Goal: Task Accomplishment & Management: Use online tool/utility

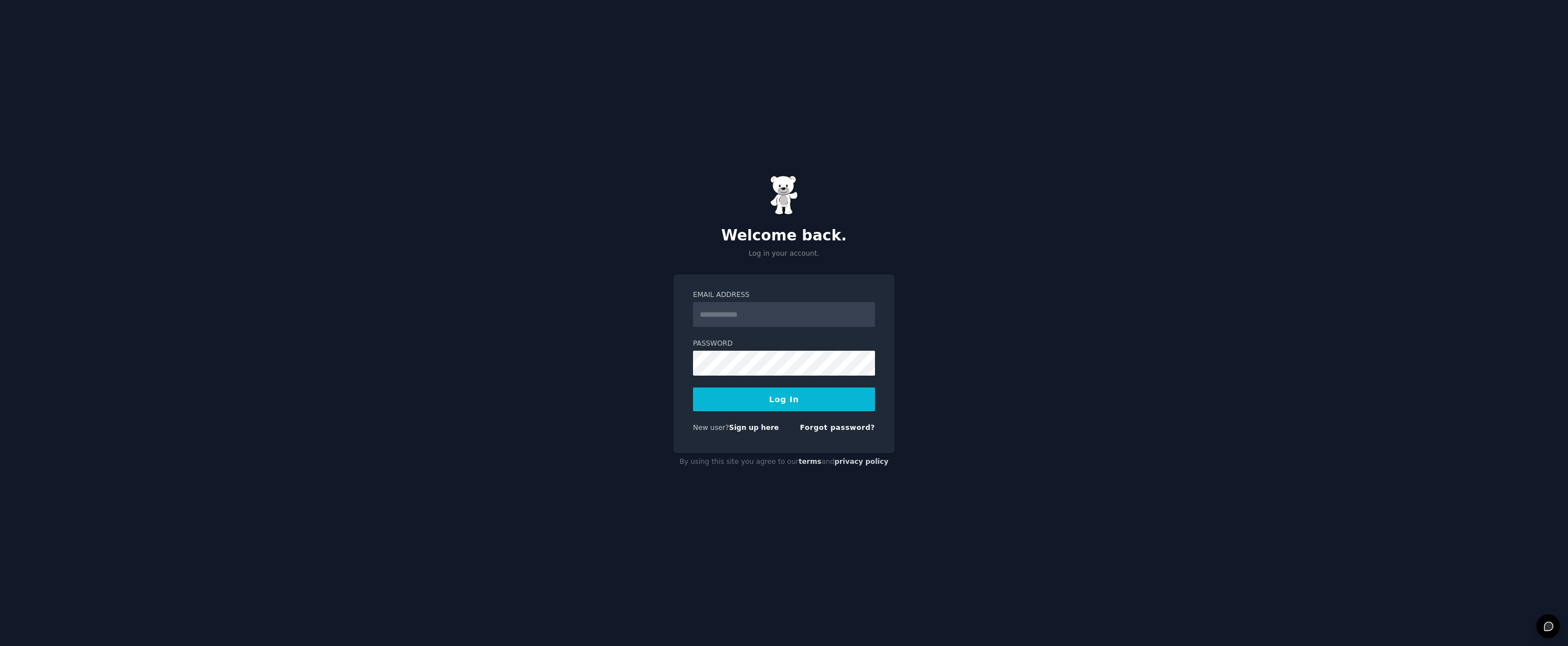
click at [788, 320] on input "Email Address" at bounding box center [784, 314] width 182 height 24
type input "**********"
click at [693, 387] on button "Log In" at bounding box center [784, 399] width 182 height 24
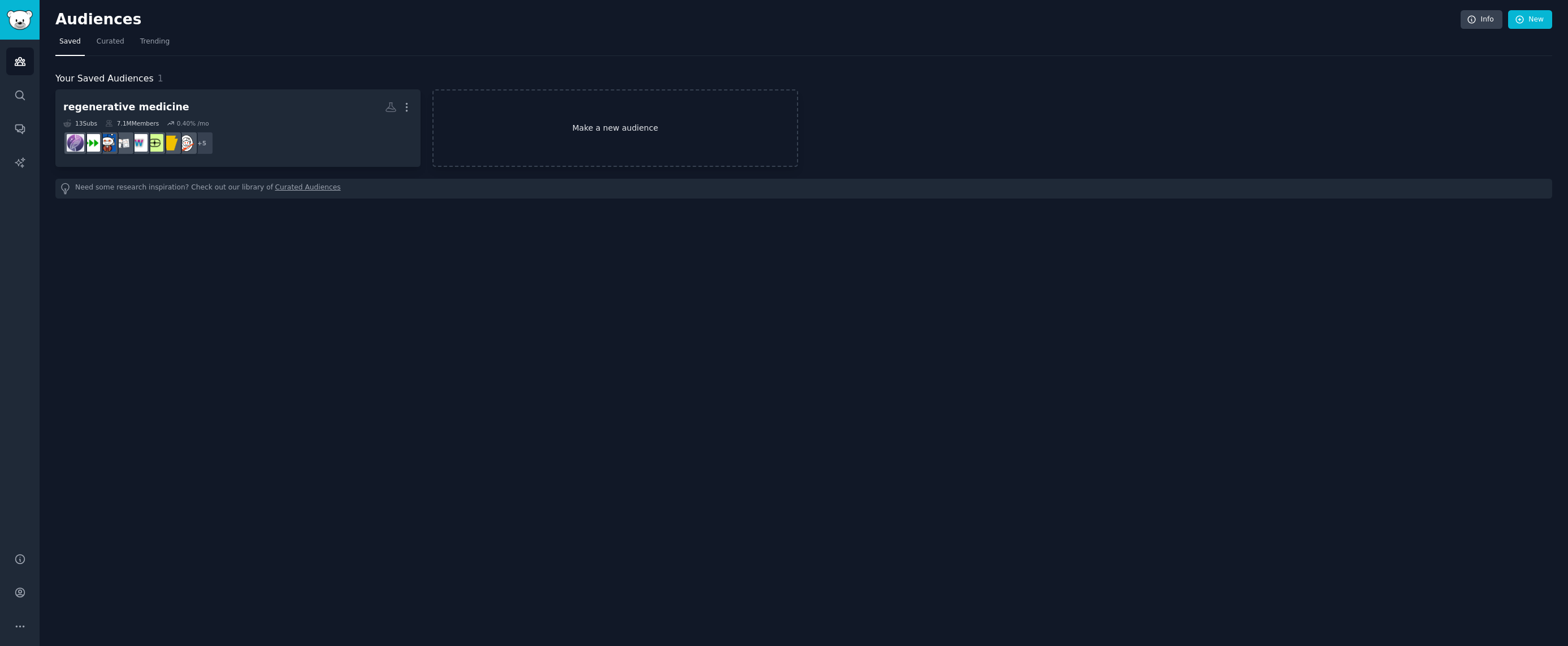
click at [572, 139] on link "Make a new audience" at bounding box center [615, 128] width 365 height 77
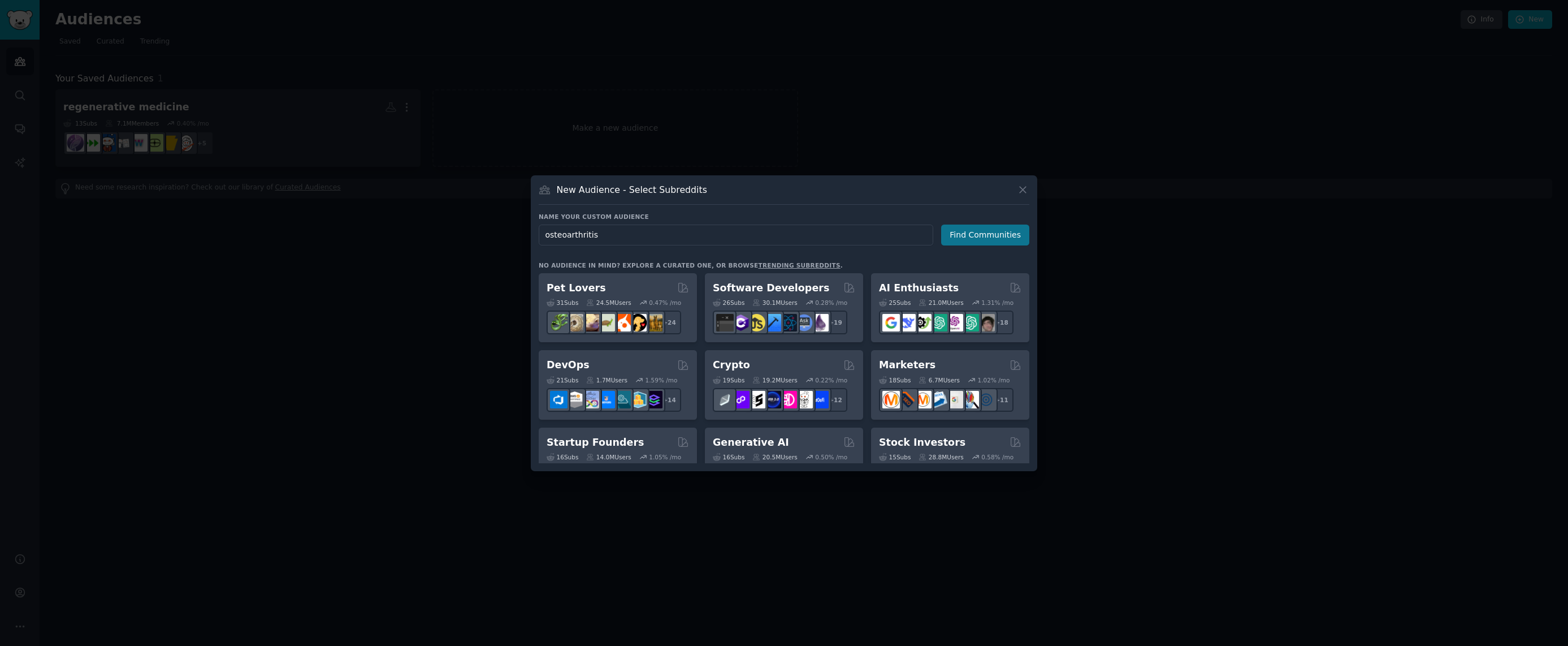
type input "osteoarthritis"
click at [981, 234] on button "Find Communities" at bounding box center [985, 235] width 88 height 21
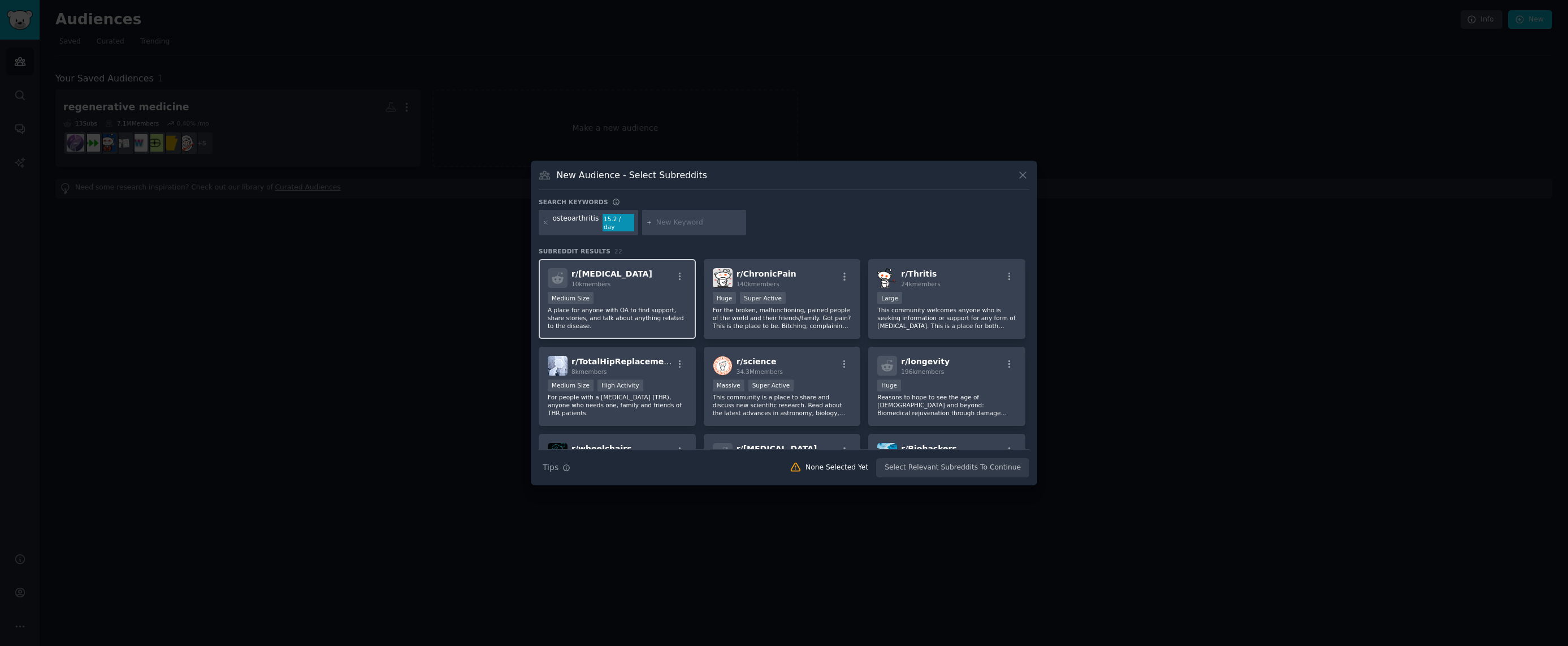
click at [644, 292] on div "Medium Size" at bounding box center [617, 299] width 139 height 14
click at [807, 283] on div "r/ ChronicPain 140k members" at bounding box center [782, 278] width 139 height 20
click at [941, 280] on div "r/ Thritis 24k members" at bounding box center [947, 278] width 139 height 20
click at [653, 373] on div "r/ TotalHipReplacement 8k members Medium Size High Activity For people with a T…" at bounding box center [617, 387] width 157 height 80
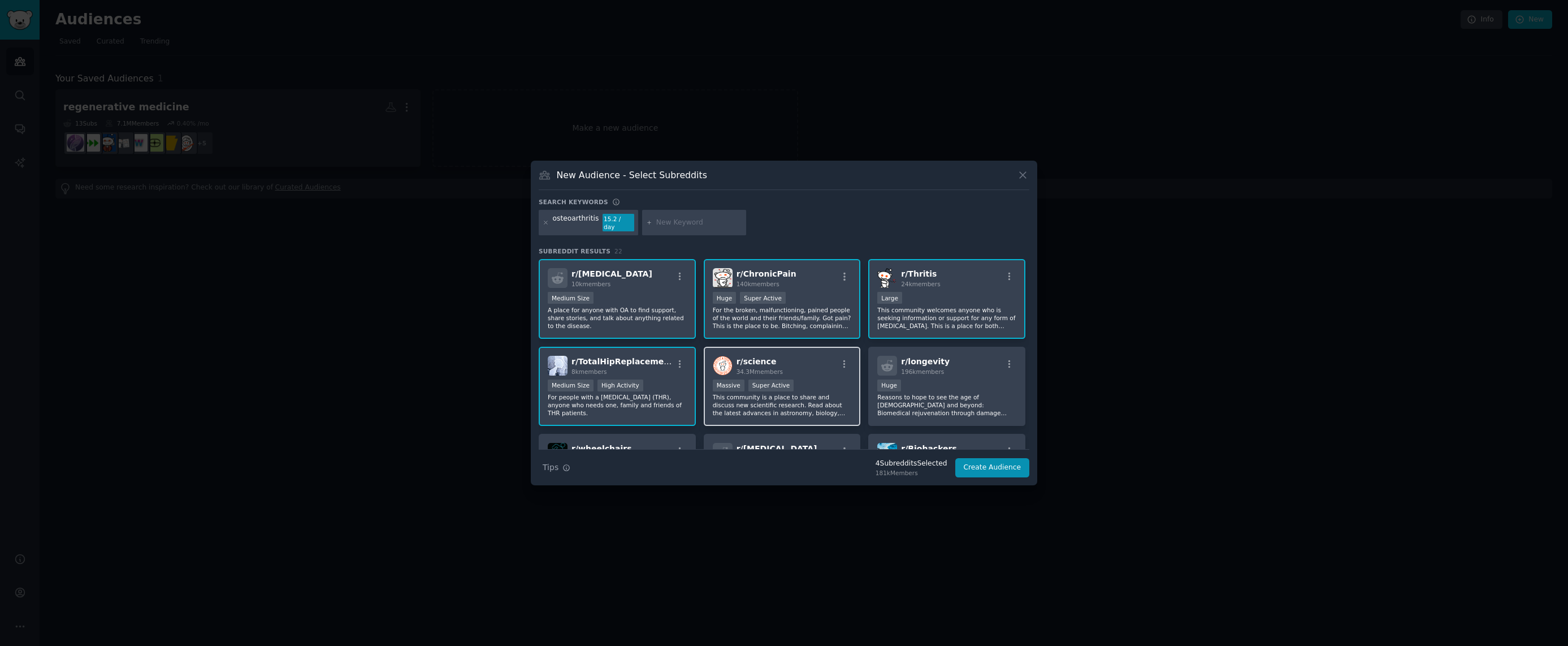
click at [786, 362] on div "r/ science 34.3M members" at bounding box center [782, 365] width 139 height 20
click at [944, 373] on div "r/ longevity 196k members 100,000 - 1,000,000 members Huge Reasons to hope to s…" at bounding box center [947, 387] width 157 height 80
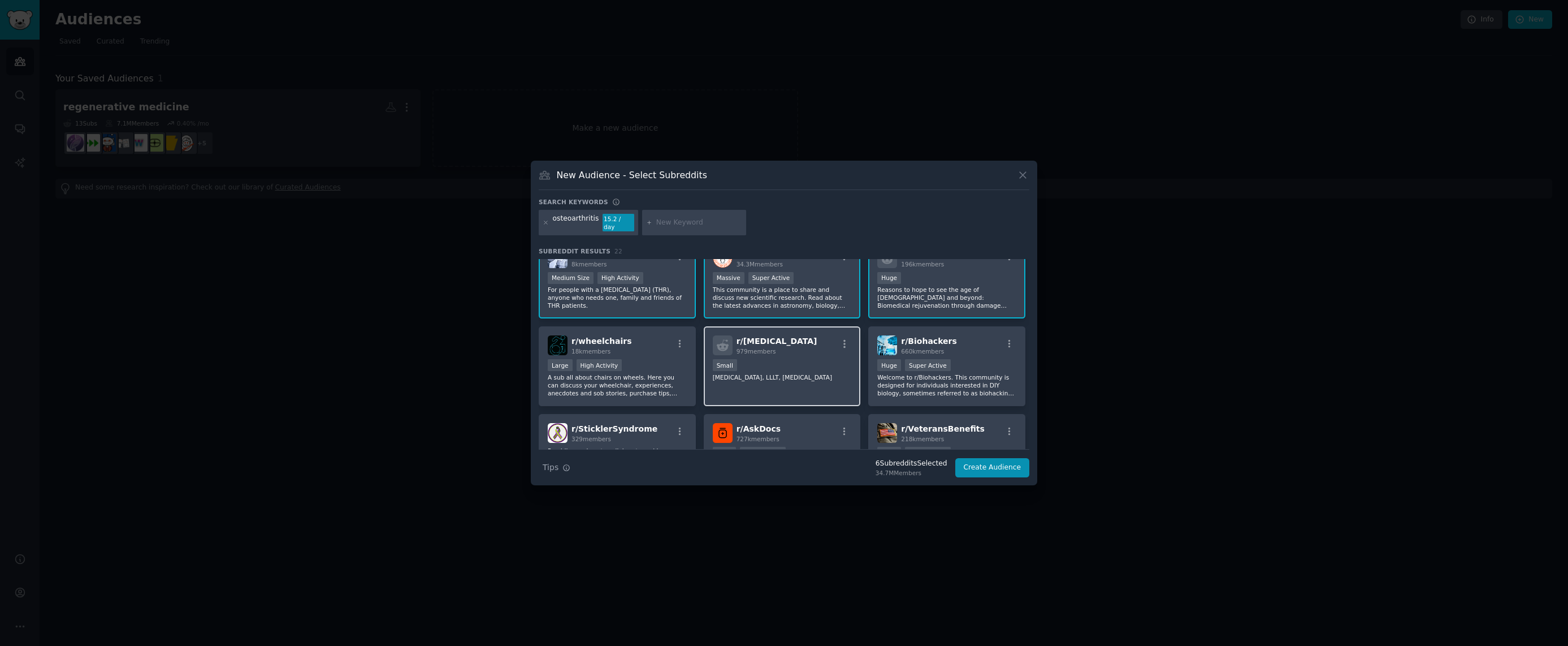
scroll to position [113, 0]
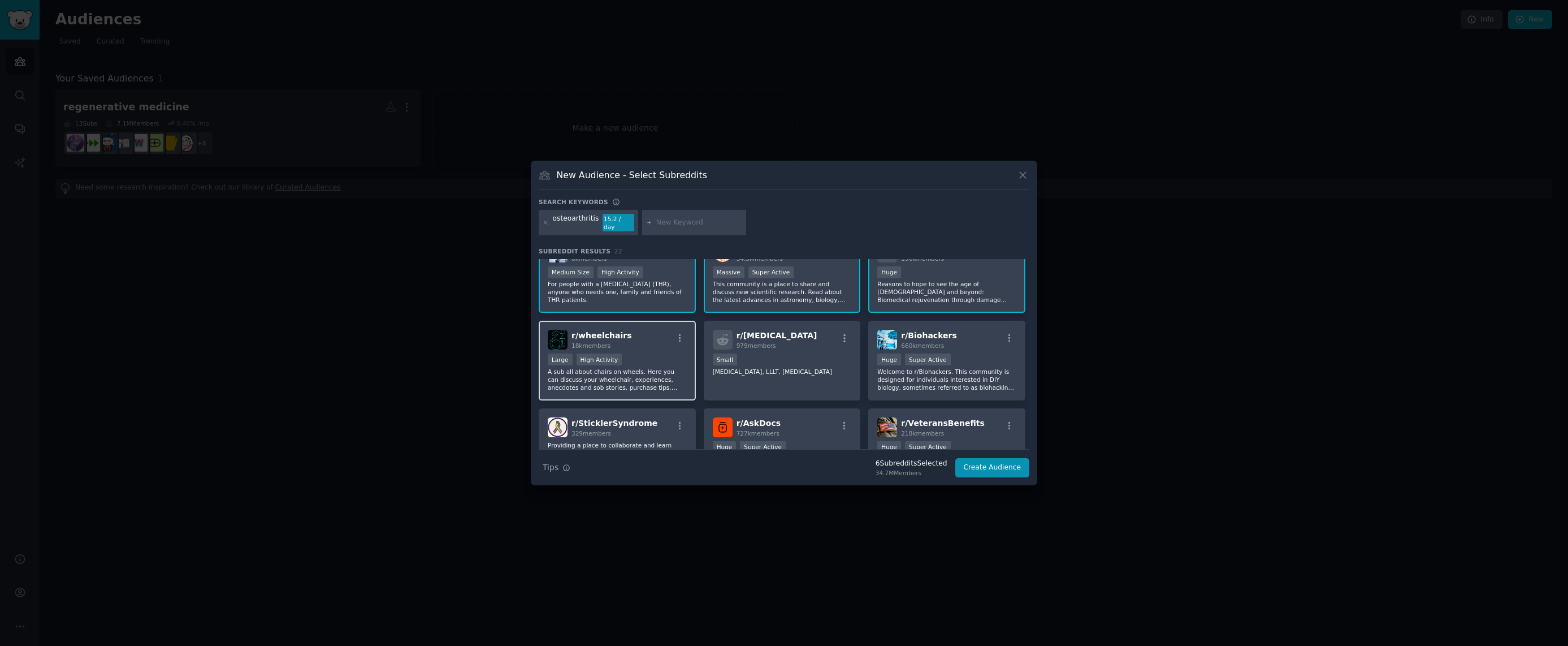
click at [681, 358] on div "Large High Activity" at bounding box center [617, 360] width 139 height 14
drag, startPoint x: 805, startPoint y: 353, endPoint x: 855, endPoint y: 353, distance: 50.0
click at [805, 353] on div "100 - 1000 members Small" at bounding box center [782, 360] width 139 height 14
click at [965, 347] on div "r/ Biohackers 660k members >= 95th percentile for submissions / day Huge Super …" at bounding box center [947, 361] width 157 height 80
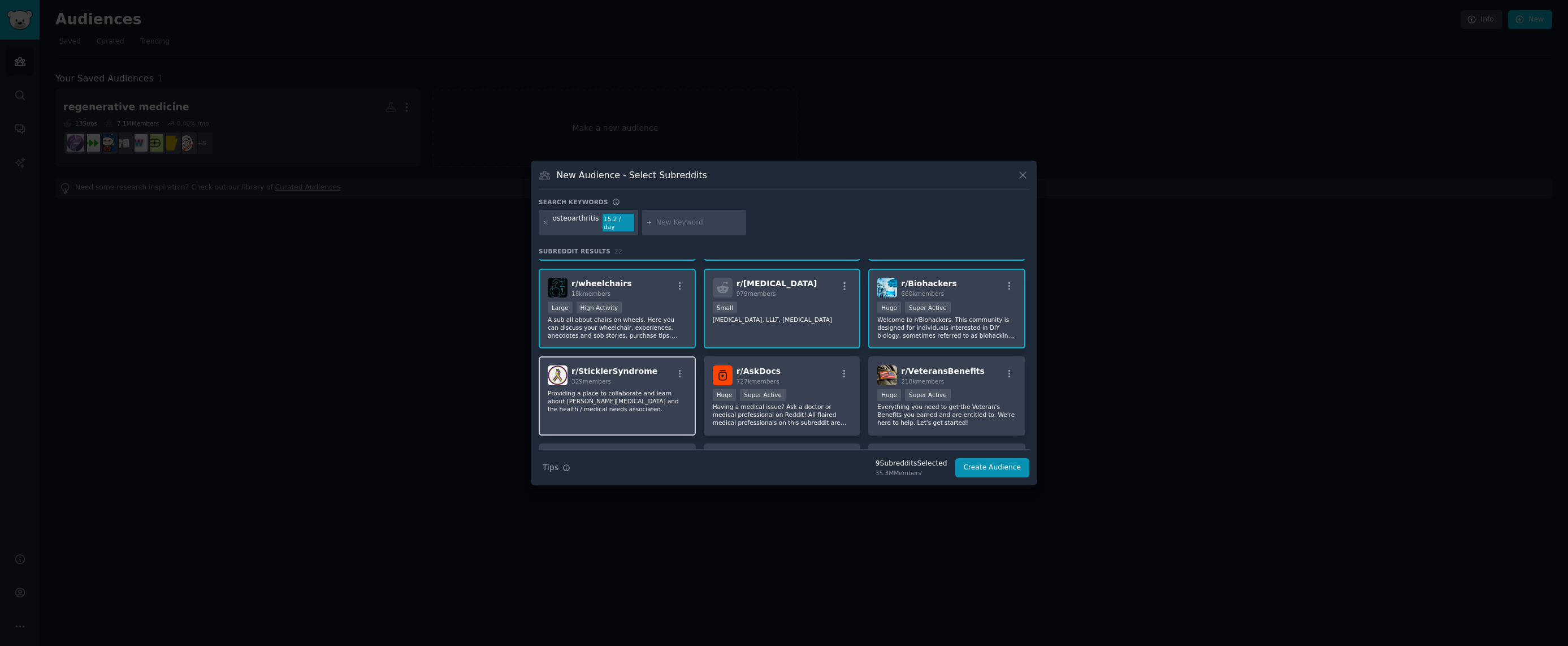
scroll to position [170, 0]
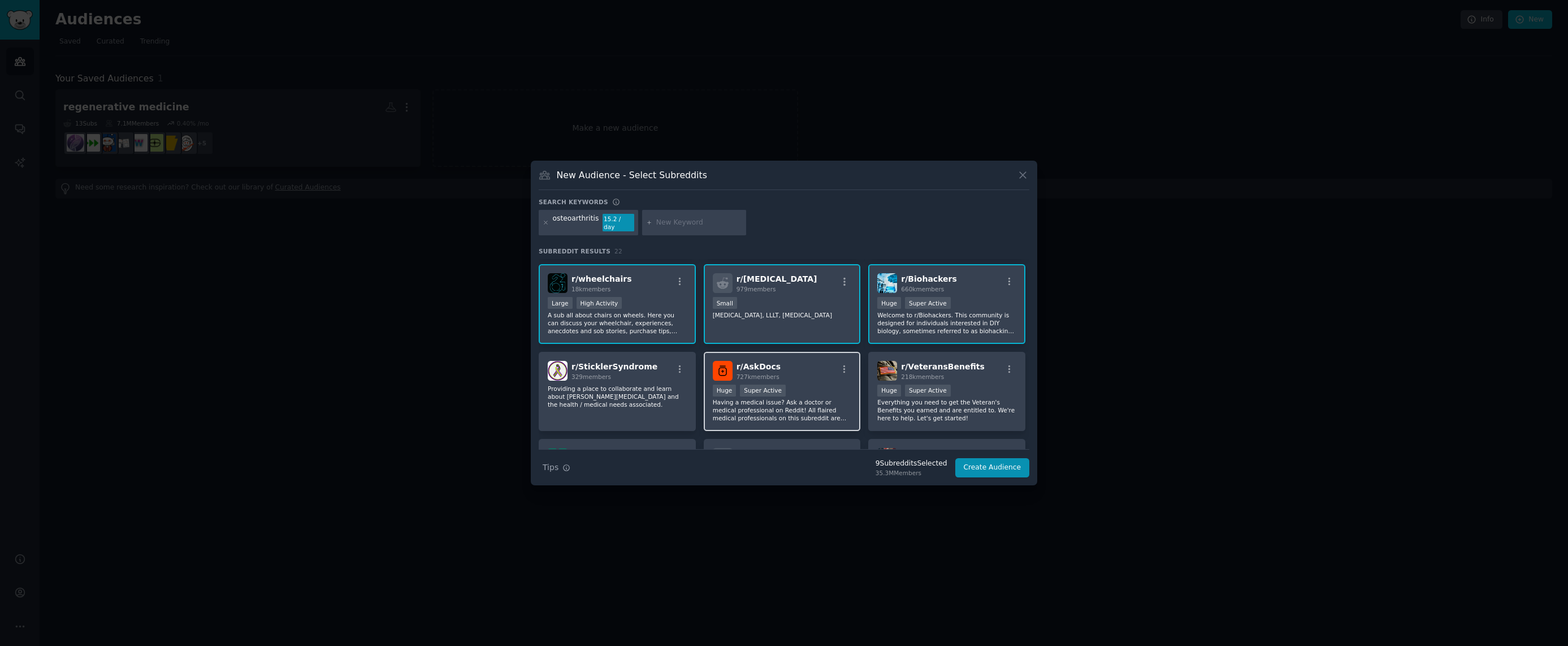
click at [787, 369] on div "r/ AskDocs 727k members" at bounding box center [782, 370] width 139 height 20
click at [963, 367] on span "r/ VeteransBenefits" at bounding box center [943, 366] width 83 height 9
click at [800, 297] on div "100 - 1000 members Small" at bounding box center [782, 303] width 139 height 14
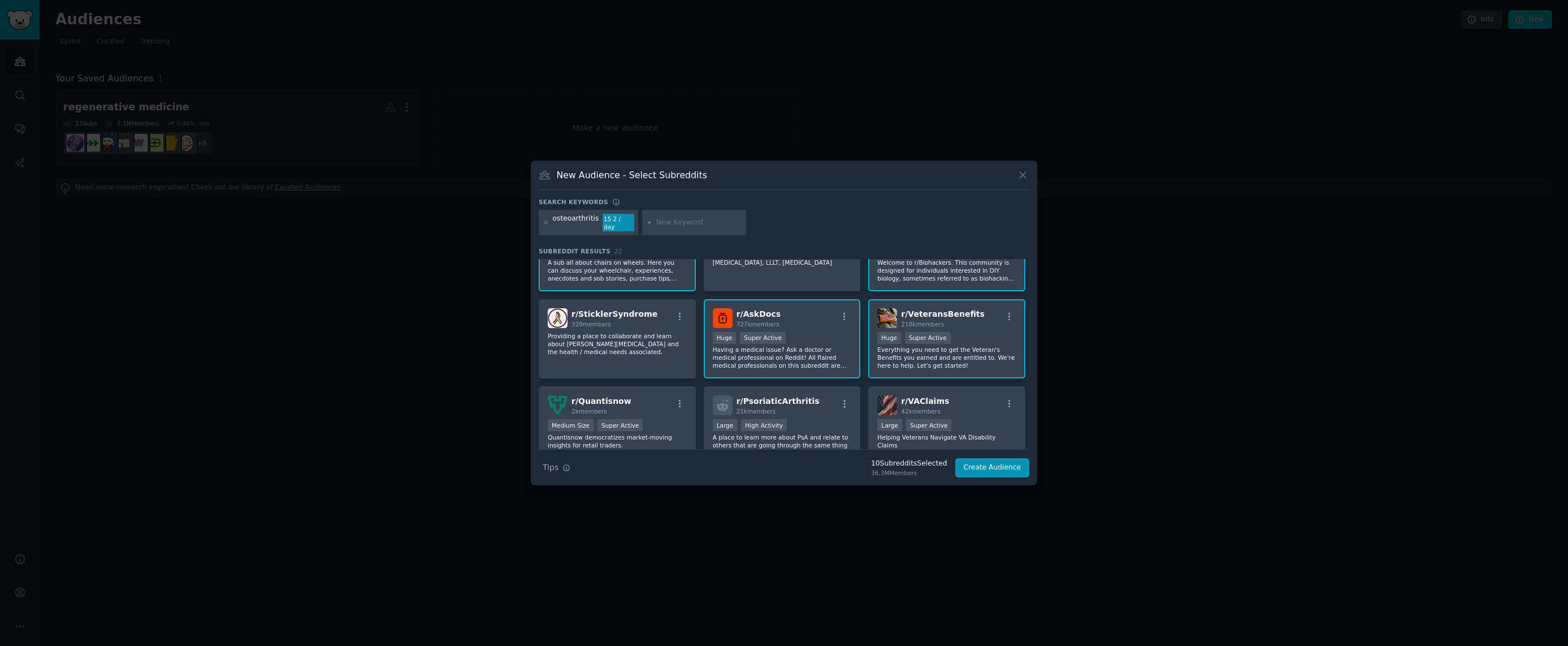
scroll to position [226, 0]
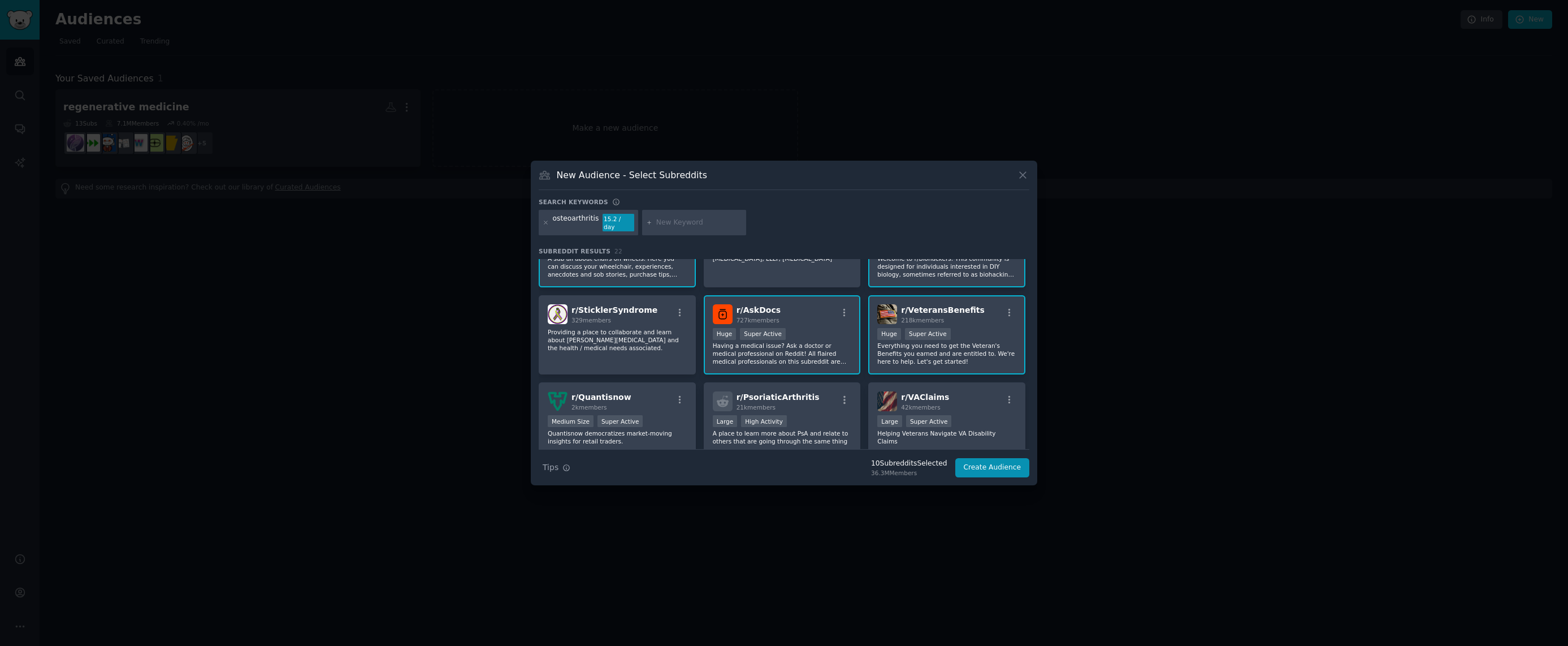
click at [973, 336] on div "Huge Super Active" at bounding box center [947, 334] width 139 height 14
click at [943, 405] on div "r/ VAClaims 42k members" at bounding box center [947, 401] width 139 height 20
click at [820, 415] on div "Large High Activity" at bounding box center [782, 422] width 139 height 14
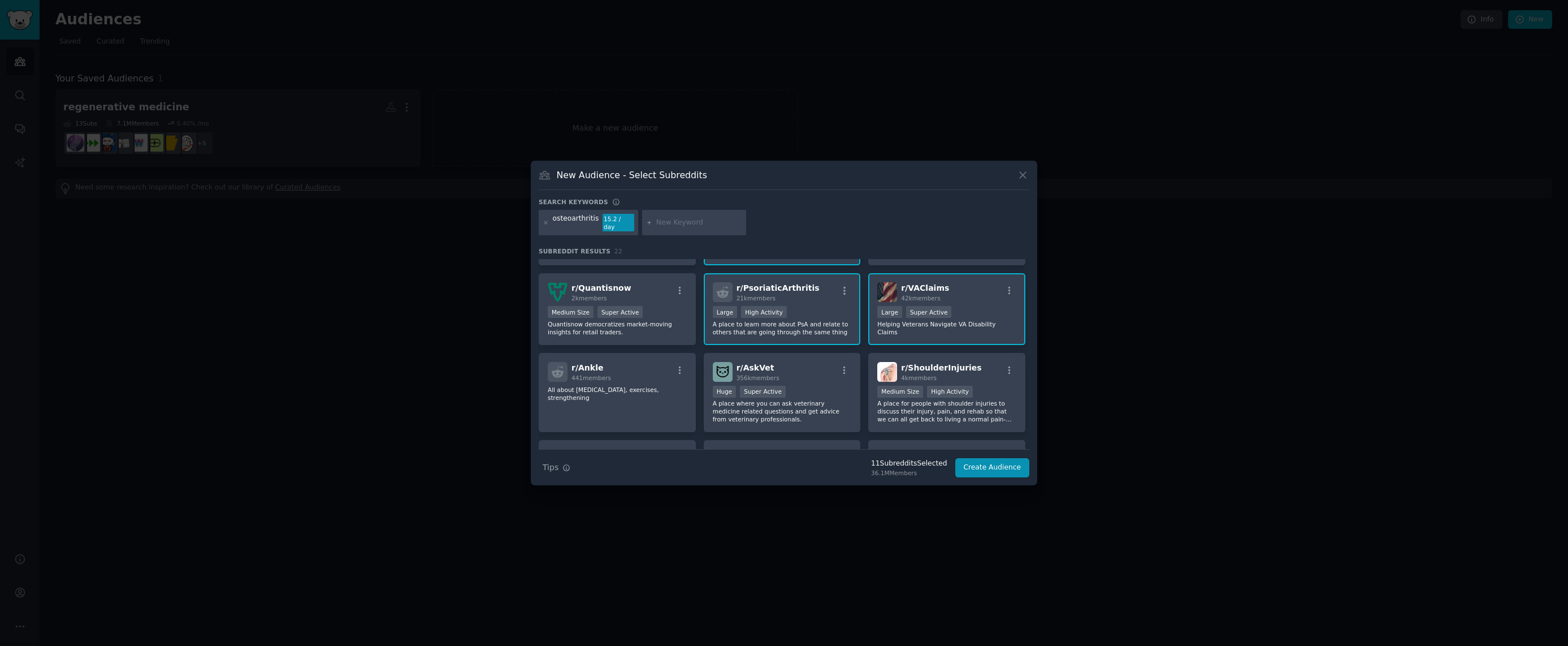
scroll to position [339, 0]
click at [820, 386] on div "Huge Super Active" at bounding box center [782, 388] width 139 height 14
click at [823, 386] on div "Huge Super Active" at bounding box center [782, 388] width 139 height 14
click at [996, 384] on div ">= 80th percentile for submissions / day Medium Size High Activity" at bounding box center [947, 388] width 139 height 14
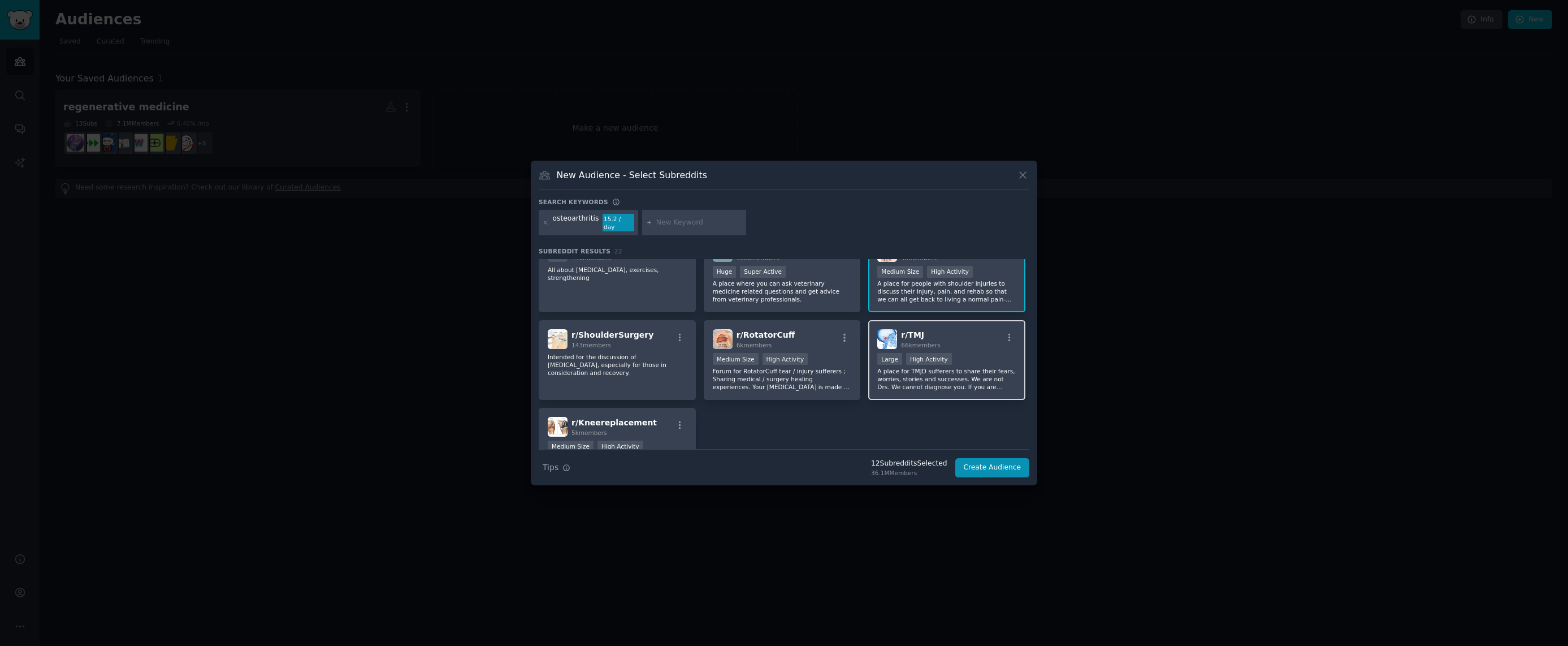
scroll to position [453, 0]
click at [997, 339] on div "r/ TMJ 66k members" at bounding box center [947, 342] width 139 height 20
click at [1005, 461] on button "Create Audience" at bounding box center [992, 467] width 74 height 20
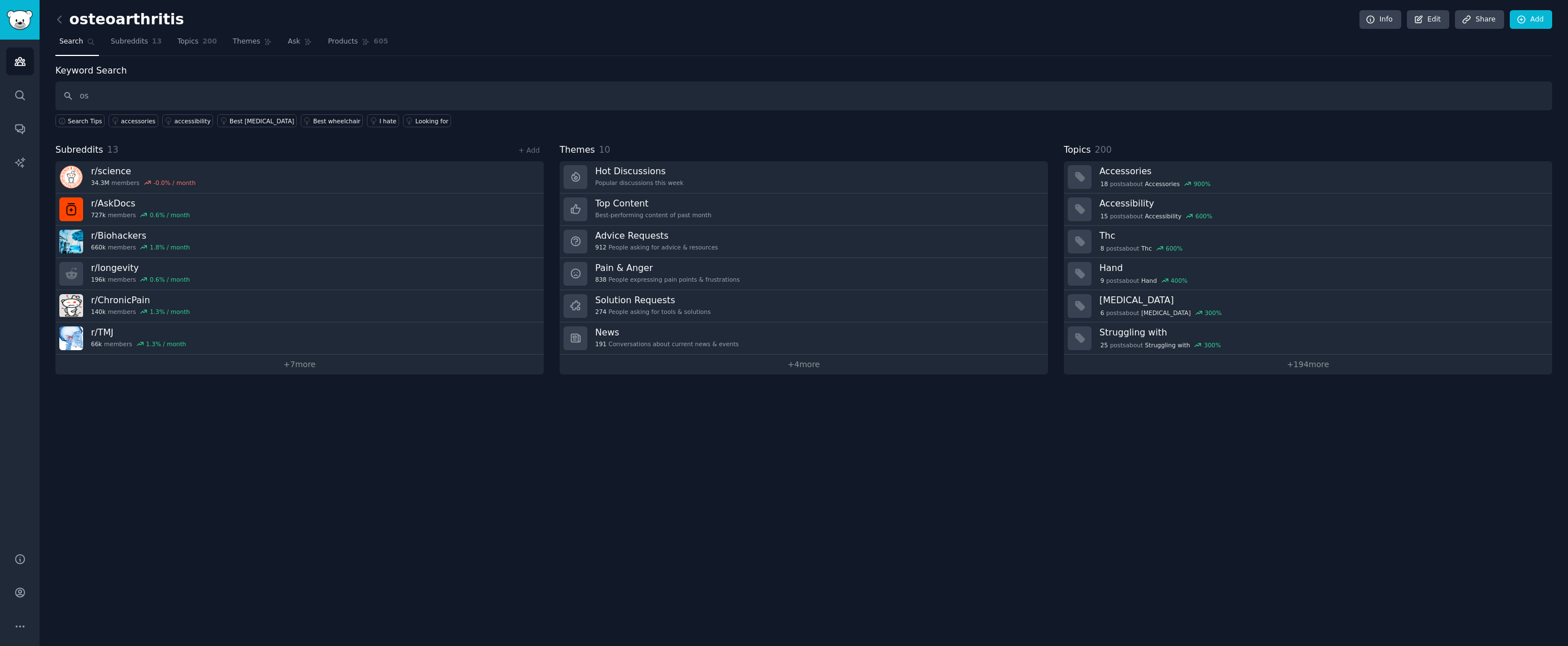
type input "o"
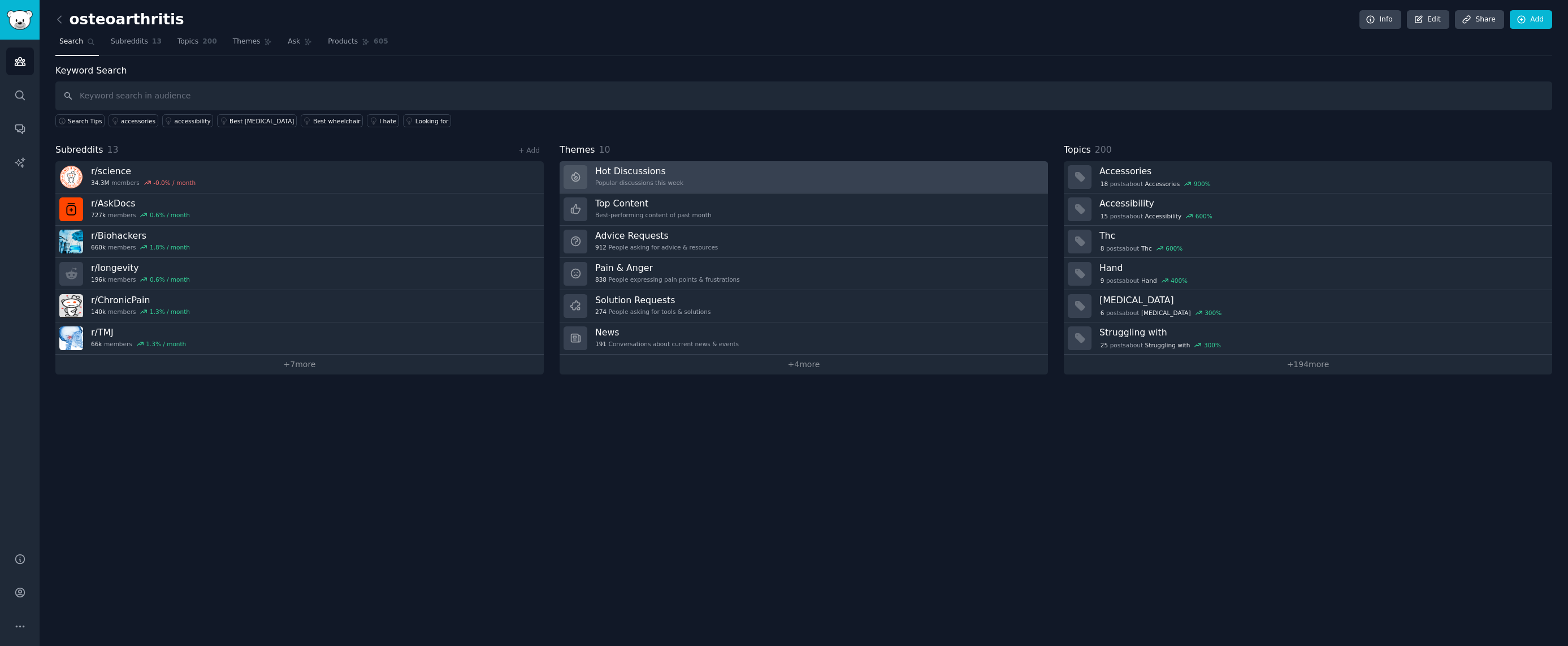
click at [804, 188] on link "Hot Discussions Popular discussions this week" at bounding box center [803, 178] width 488 height 33
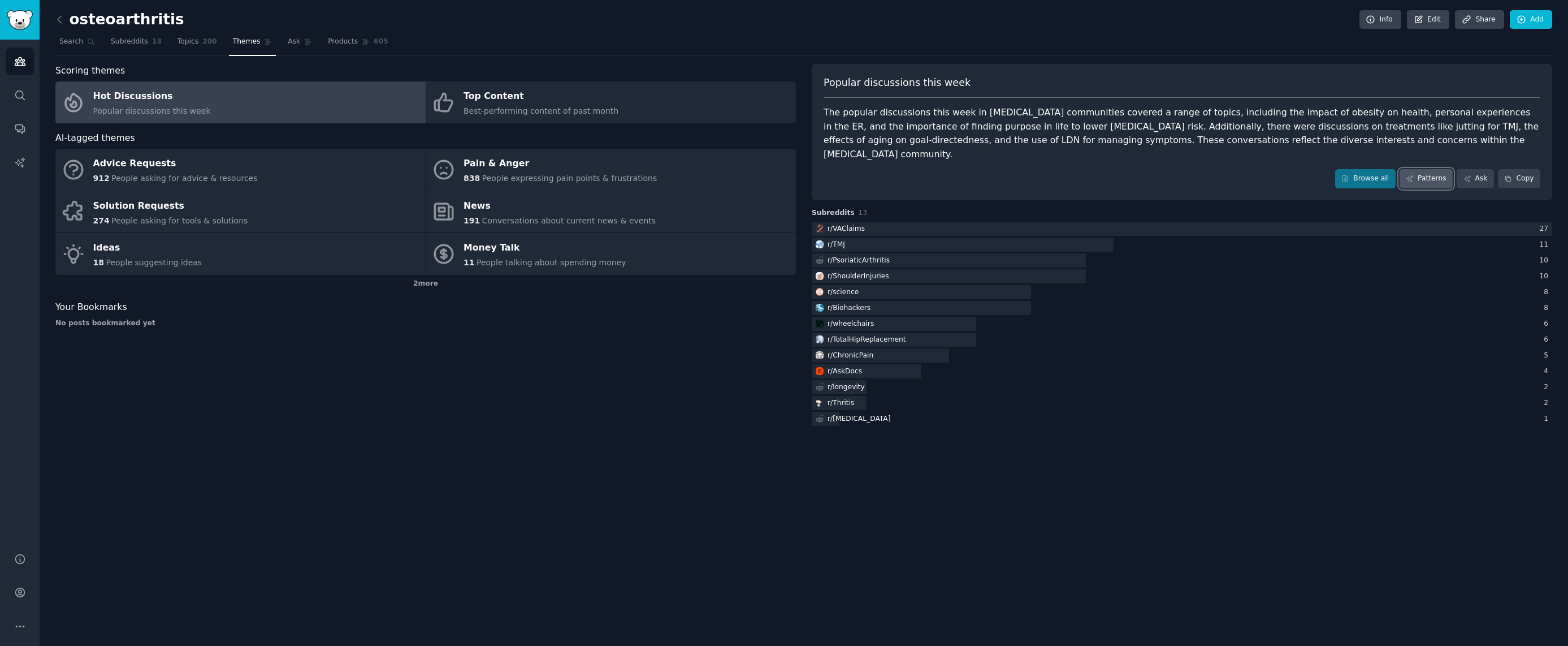
click at [1440, 169] on link "Patterns" at bounding box center [1425, 179] width 53 height 20
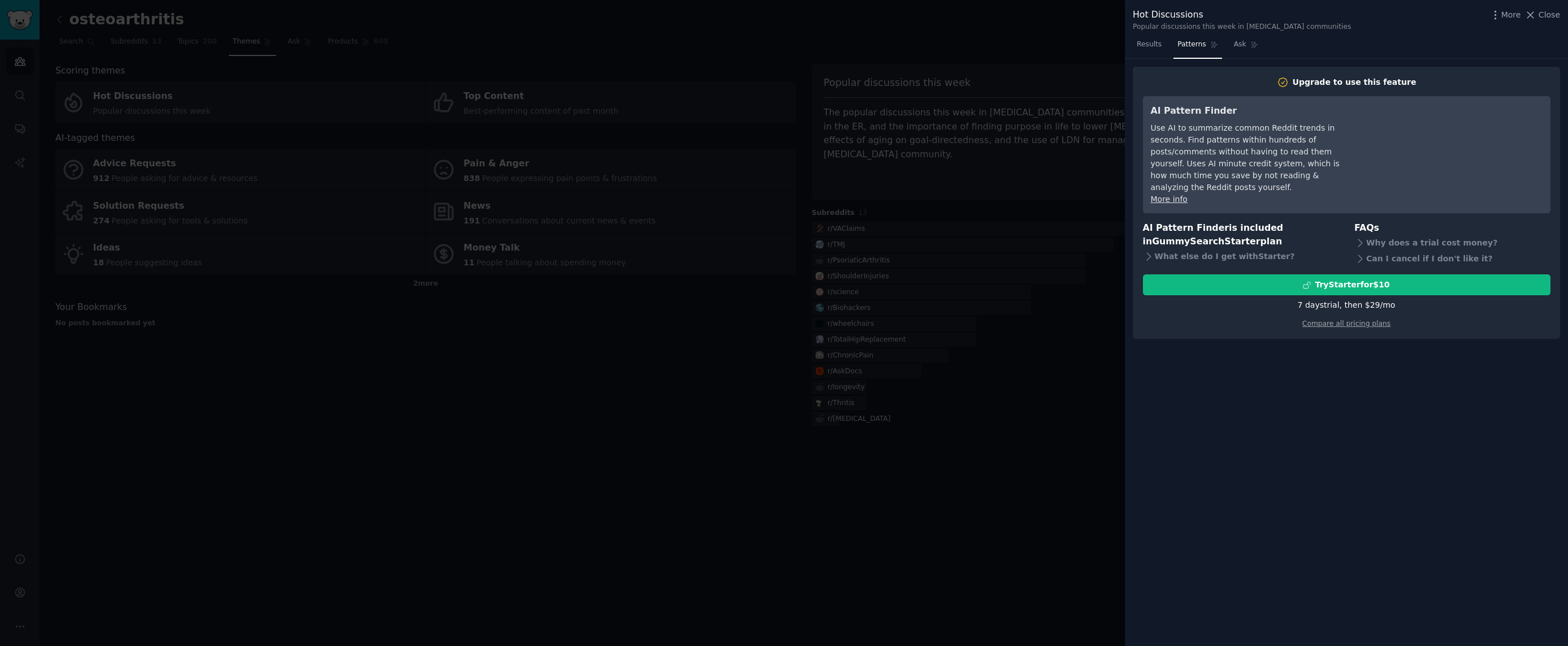
click at [1091, 446] on div at bounding box center [784, 323] width 1568 height 646
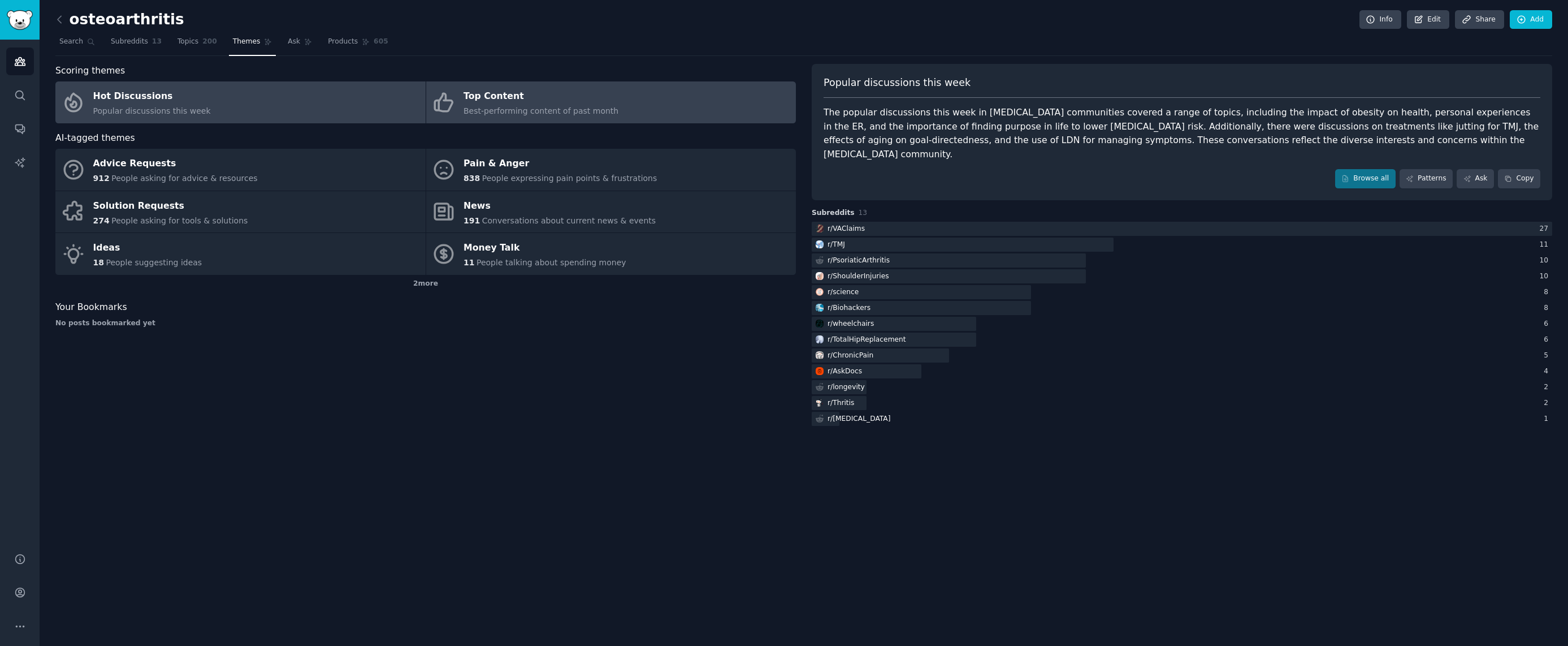
click at [549, 115] on span "Best-performing content of past month" at bounding box center [541, 110] width 155 height 9
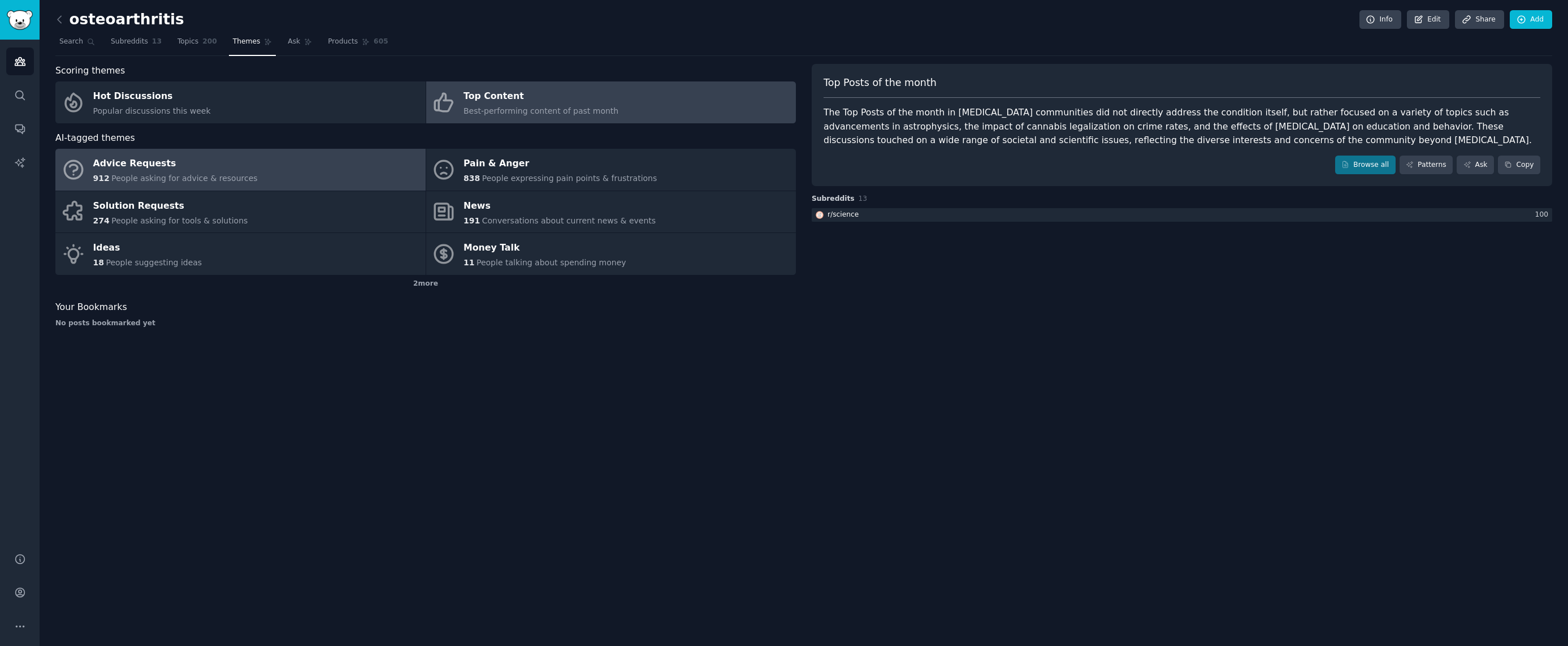
click at [282, 176] on link "Advice Requests 912 People asking for advice & resources" at bounding box center [241, 169] width 370 height 42
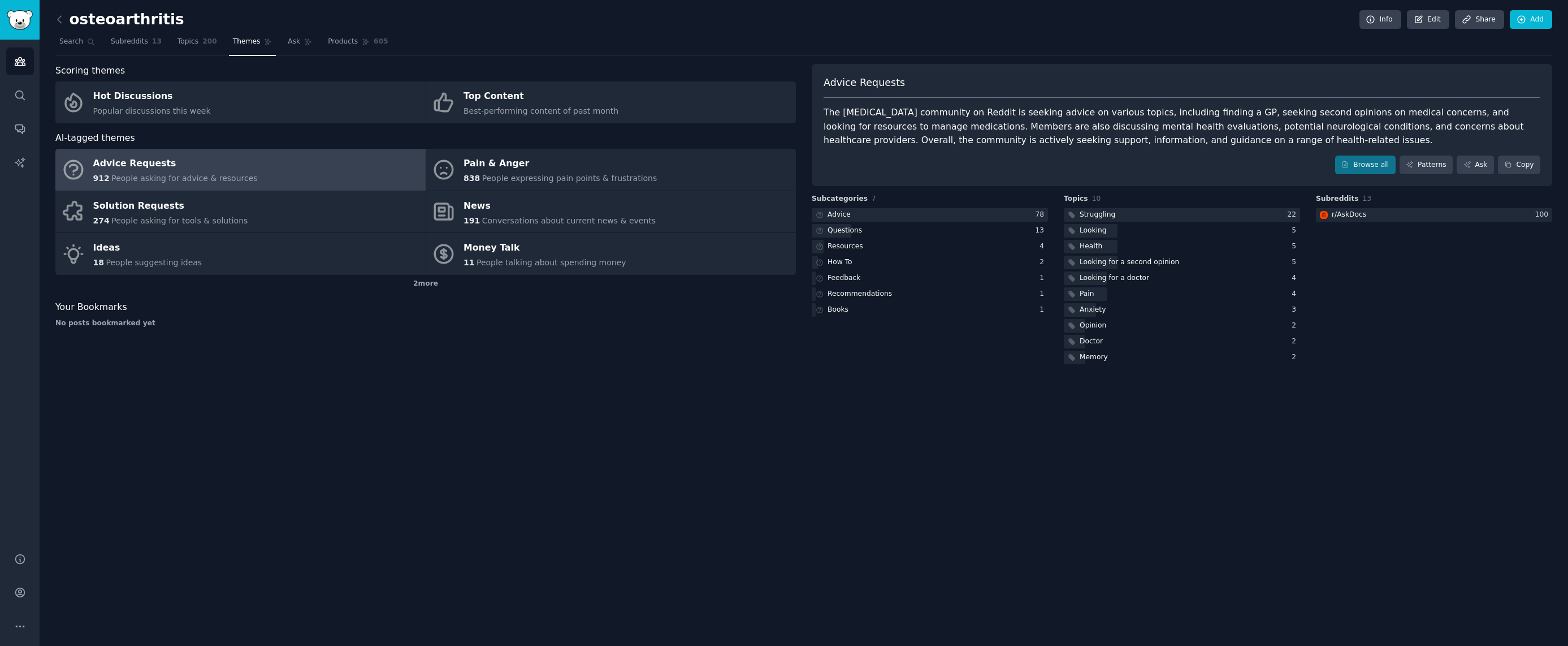
click at [1041, 122] on div "The osteoarthritis community on Reddit is seeking advice on various topics, inc…" at bounding box center [1182, 126] width 717 height 42
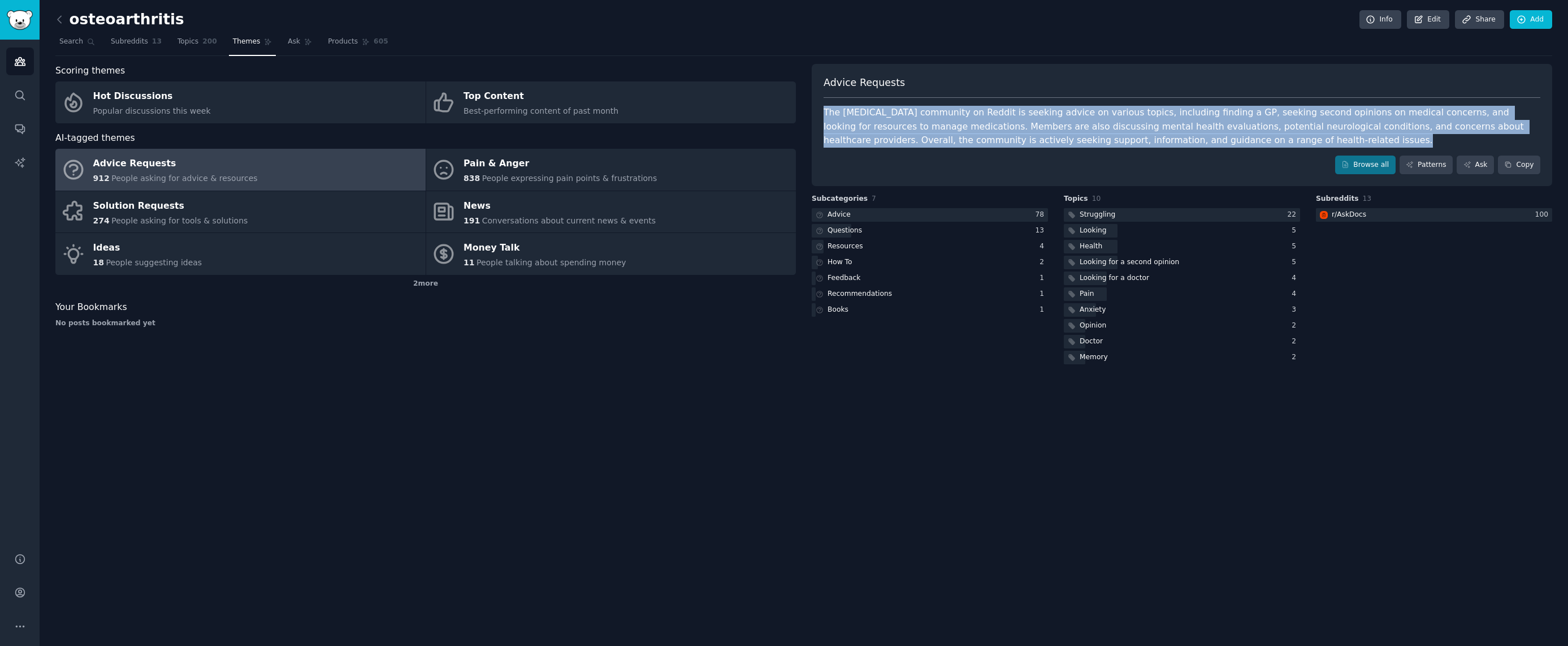
click at [1041, 122] on div "The osteoarthritis community on Reddit is seeking advice on various topics, inc…" at bounding box center [1182, 126] width 717 height 42
copy div "The osteoarthritis community on Reddit is seeking advice on various topics, inc…"
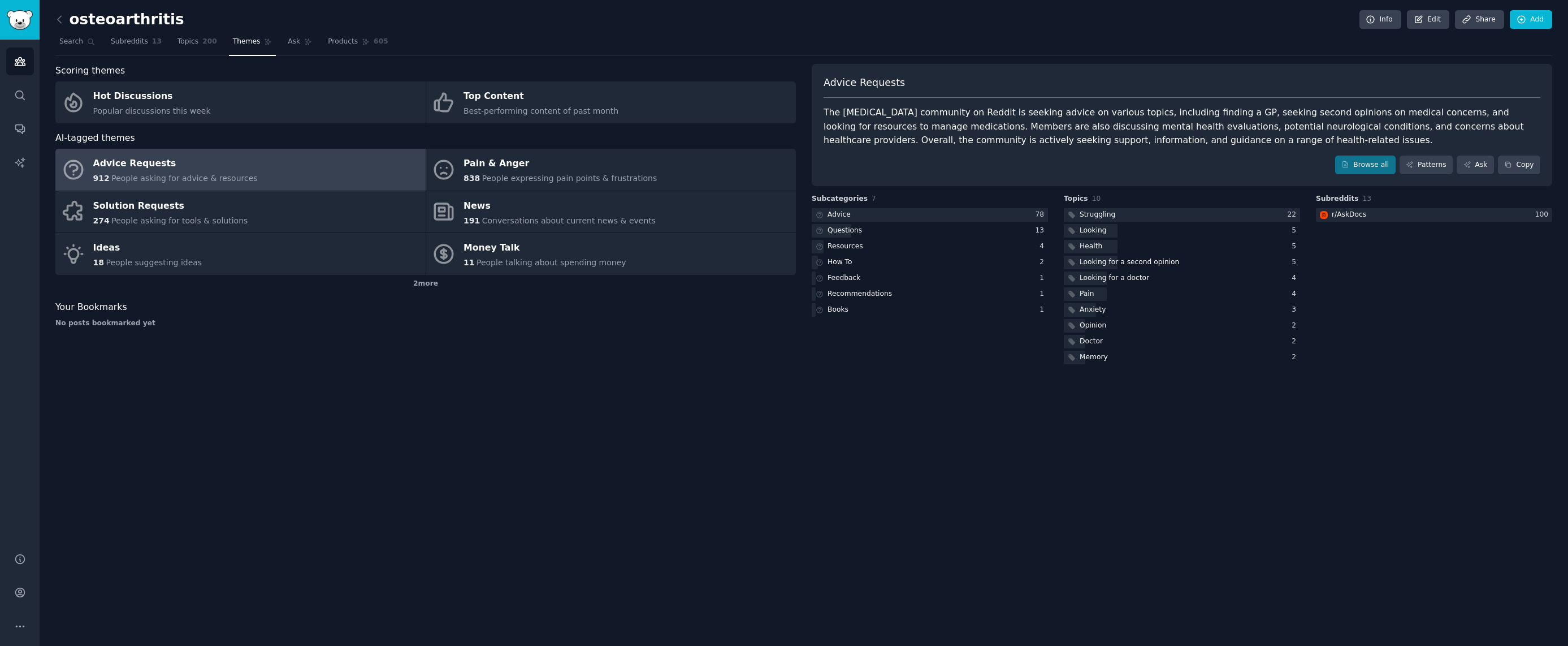
click at [316, 362] on div "Scoring themes Hot Discussions Popular discussions this week Top Content Best-p…" at bounding box center [426, 215] width 740 height 303
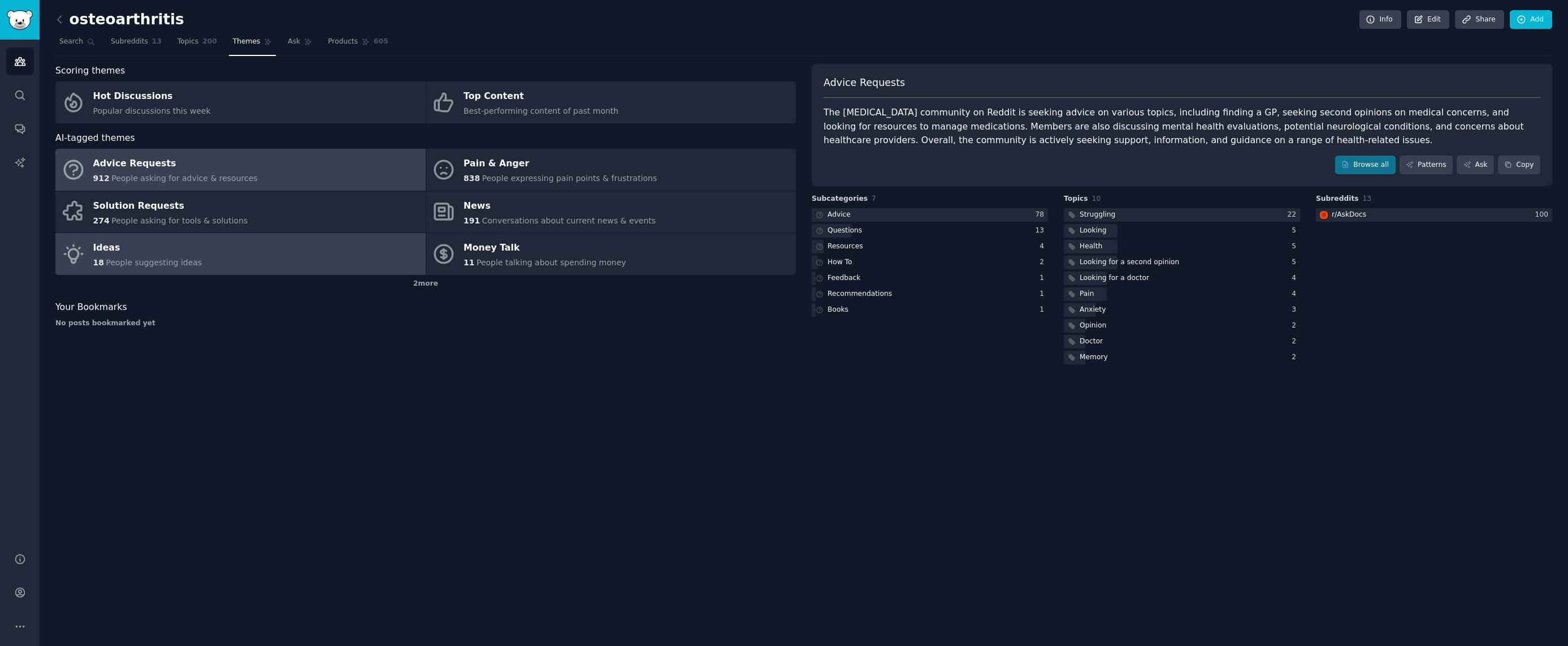
click at [360, 259] on link "Ideas 18 People suggesting ideas" at bounding box center [241, 254] width 370 height 42
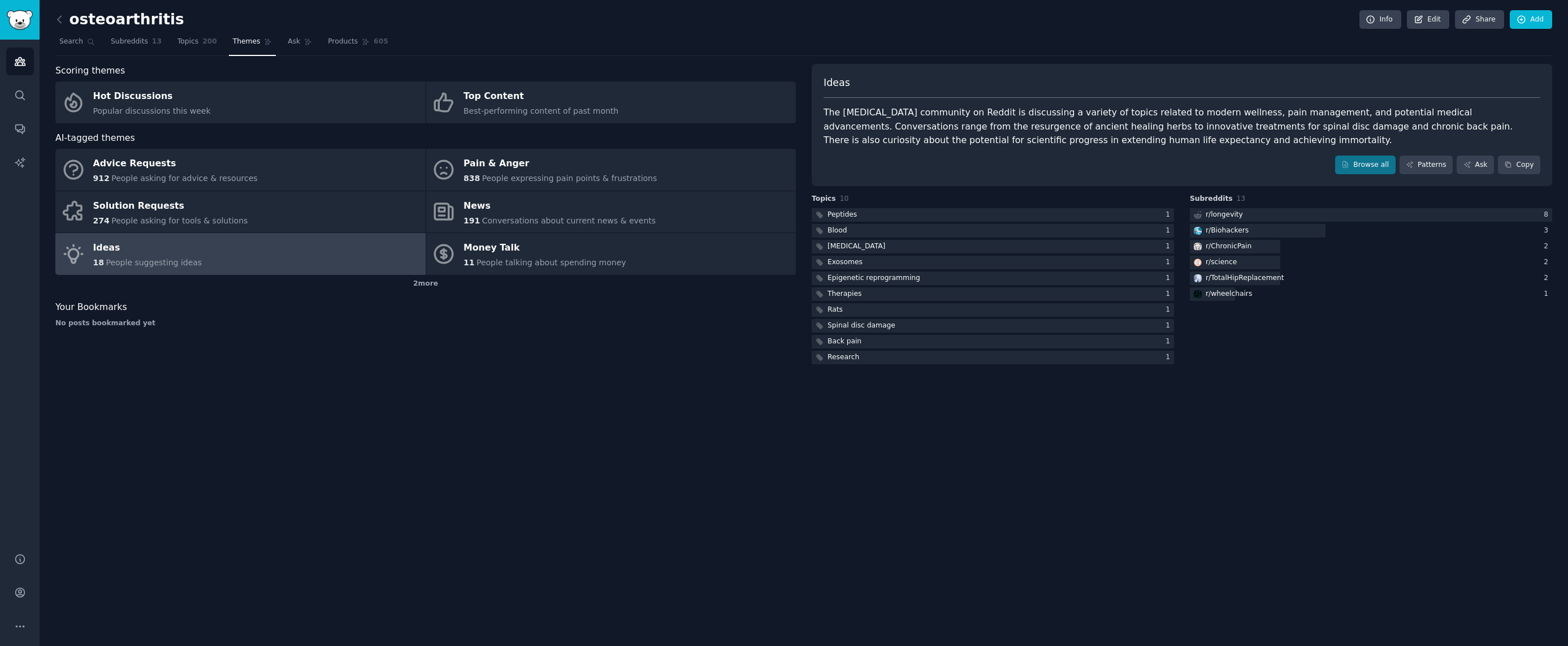
click at [972, 126] on div "The osteoarthritis community on Reddit is discussing a variety of topics relate…" at bounding box center [1182, 126] width 717 height 42
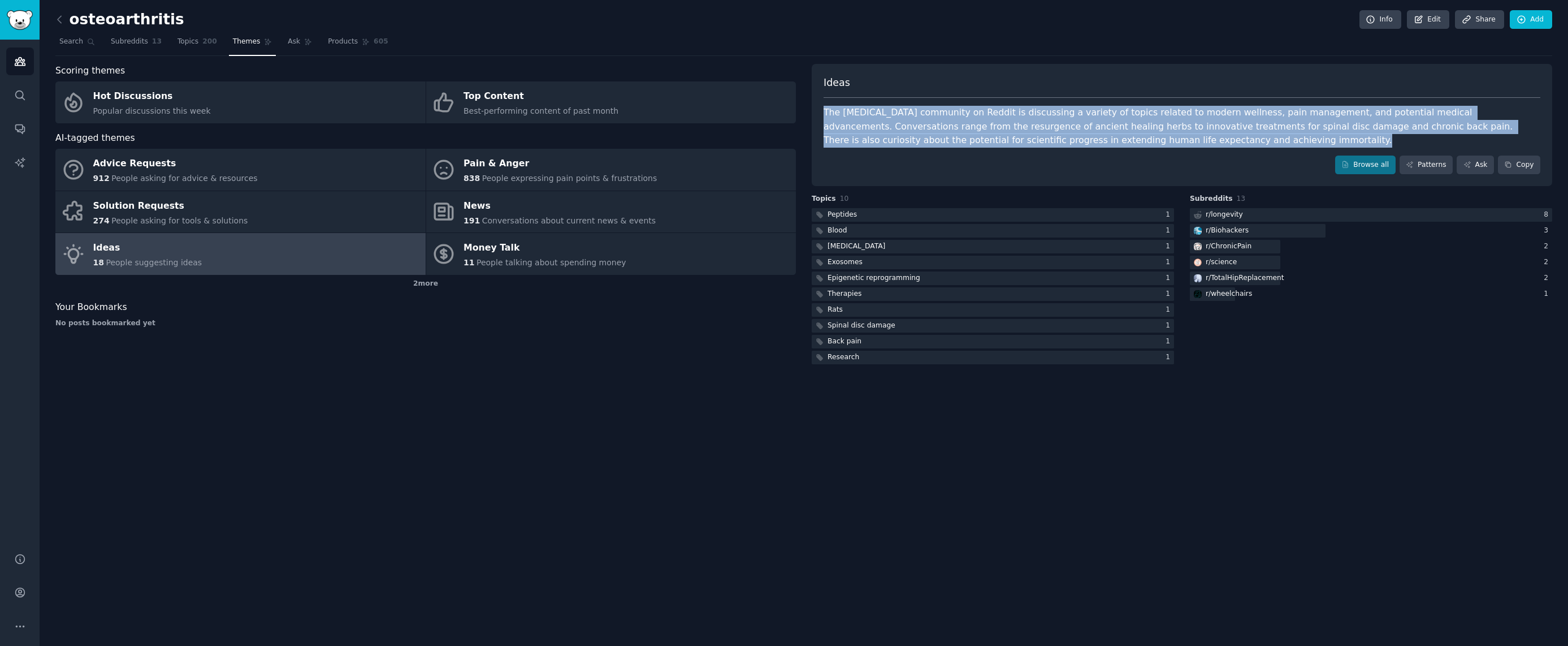
click at [972, 126] on div "The osteoarthritis community on Reddit is discussing a variety of topics relate…" at bounding box center [1182, 126] width 717 height 42
copy div "The osteoarthritis community on Reddit is discussing a variety of topics relate…"
click at [319, 409] on div "osteoarthritis Info Edit Share Add Search Subreddits 13 Topics 200 Themes Ask P…" at bounding box center [804, 323] width 1528 height 646
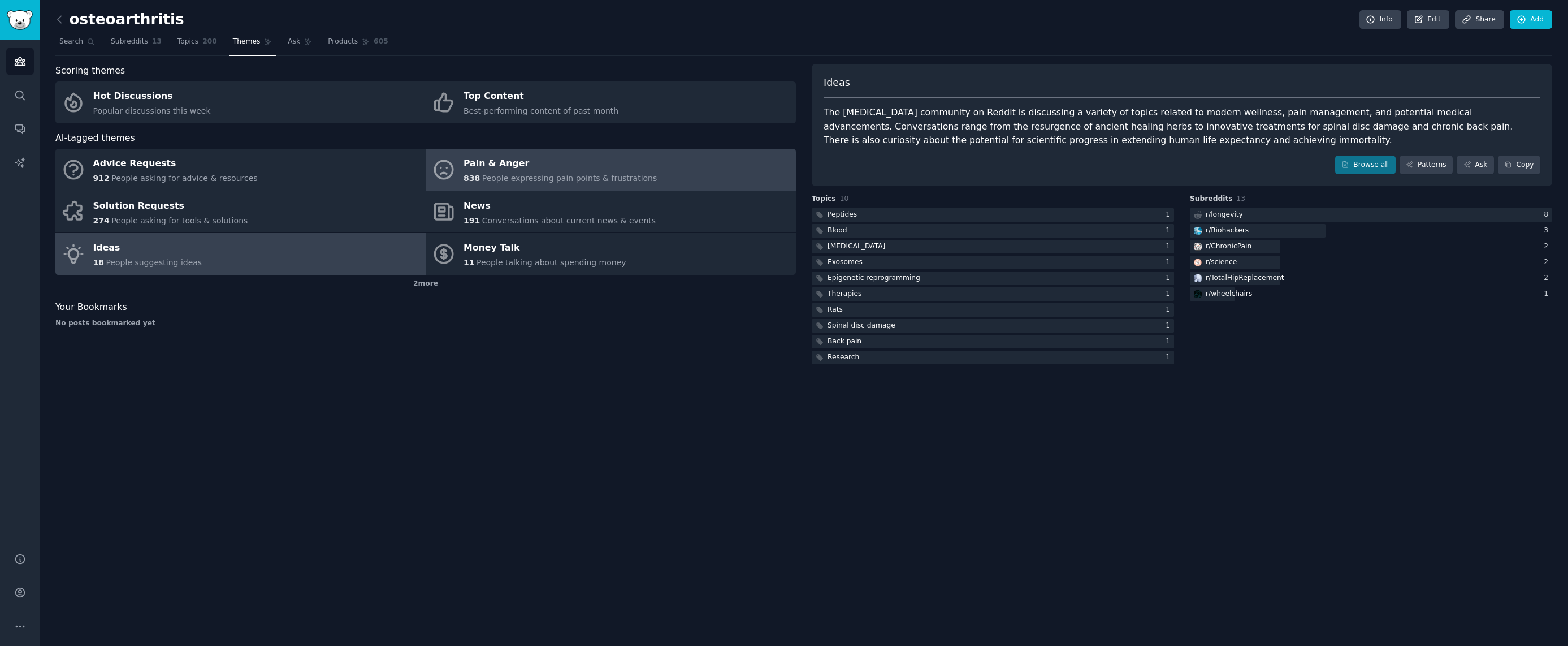
click at [522, 166] on div "Pain & Anger" at bounding box center [559, 164] width 193 height 18
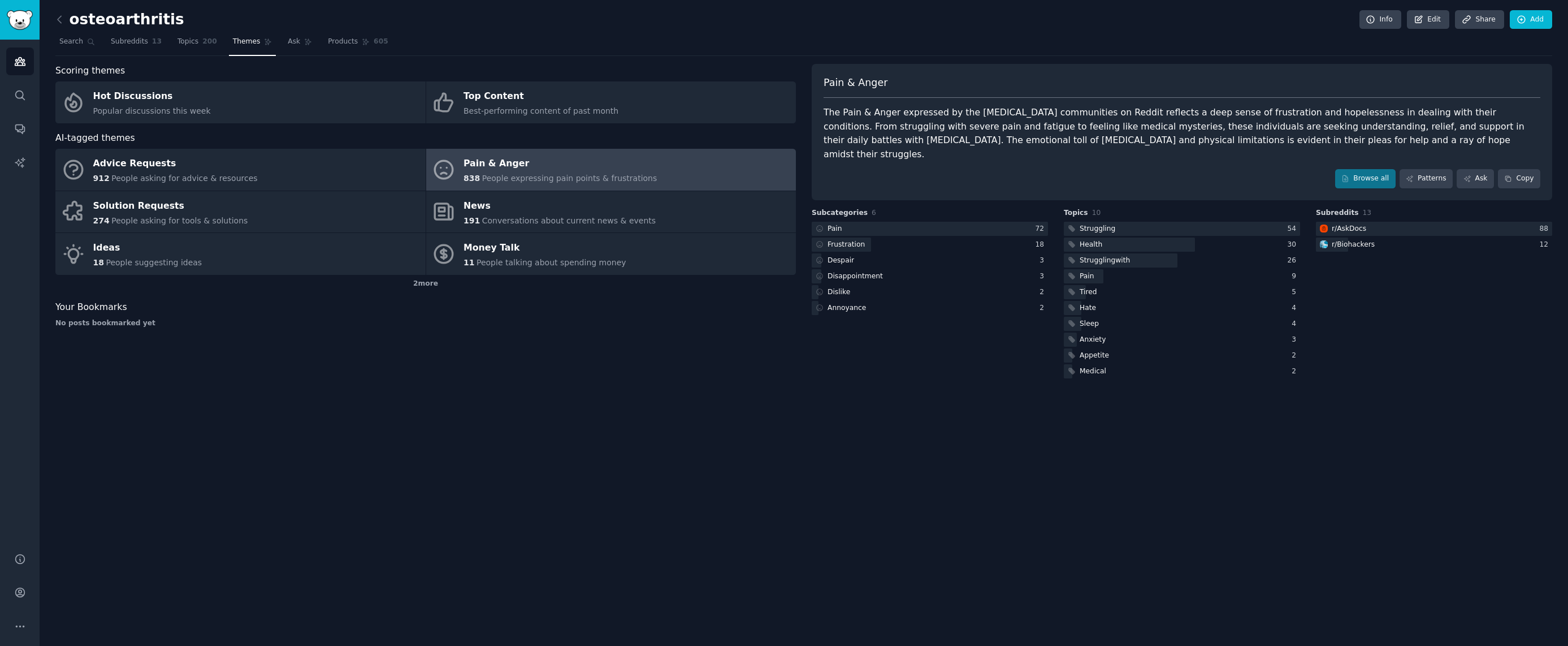
click at [1155, 121] on div "The Pain & Anger expressed by the osteoarthritis communities on Reddit reflects…" at bounding box center [1182, 134] width 717 height 55
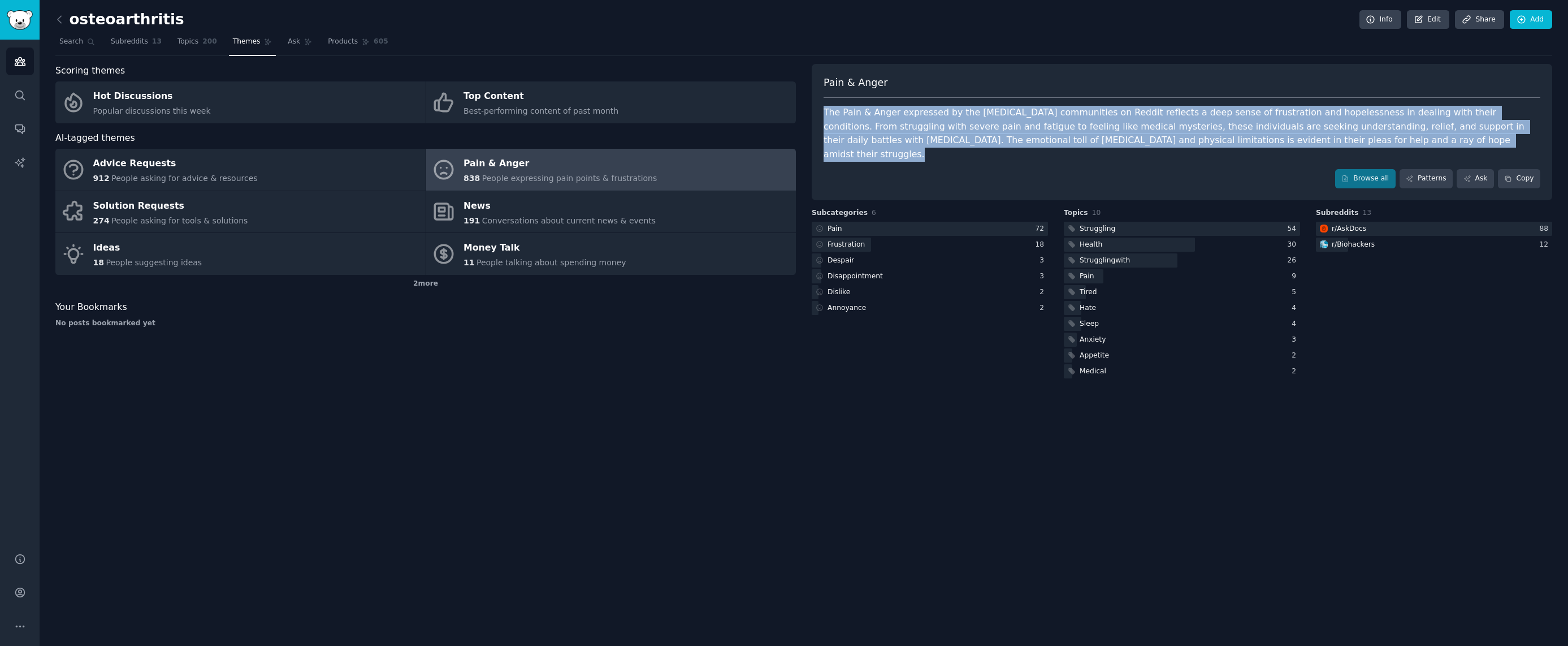
click at [1155, 121] on div "The Pain & Anger expressed by the osteoarthritis communities on Reddit reflects…" at bounding box center [1182, 134] width 717 height 55
copy div "The Pain & Anger expressed by the osteoarthritis communities on Reddit reflects…"
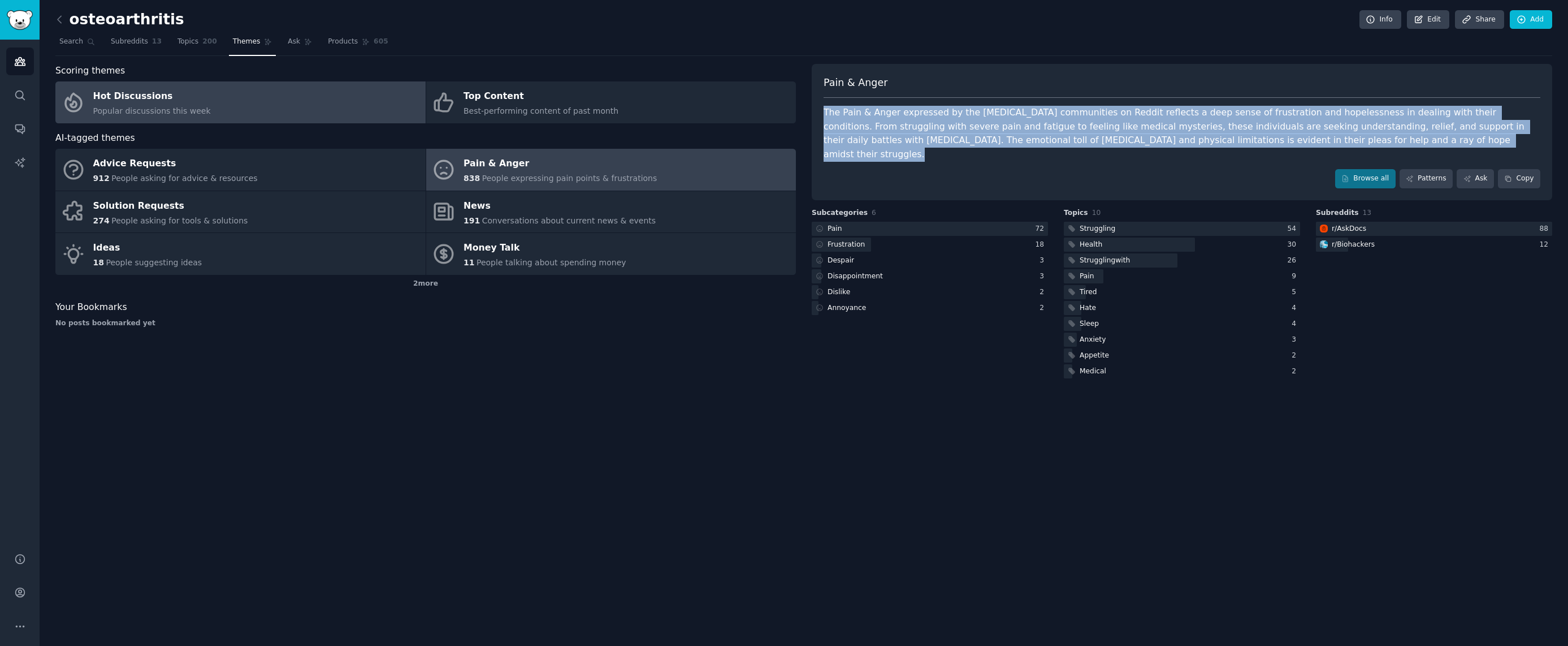
click at [336, 108] on link "Hot Discussions Popular discussions this week" at bounding box center [241, 102] width 370 height 42
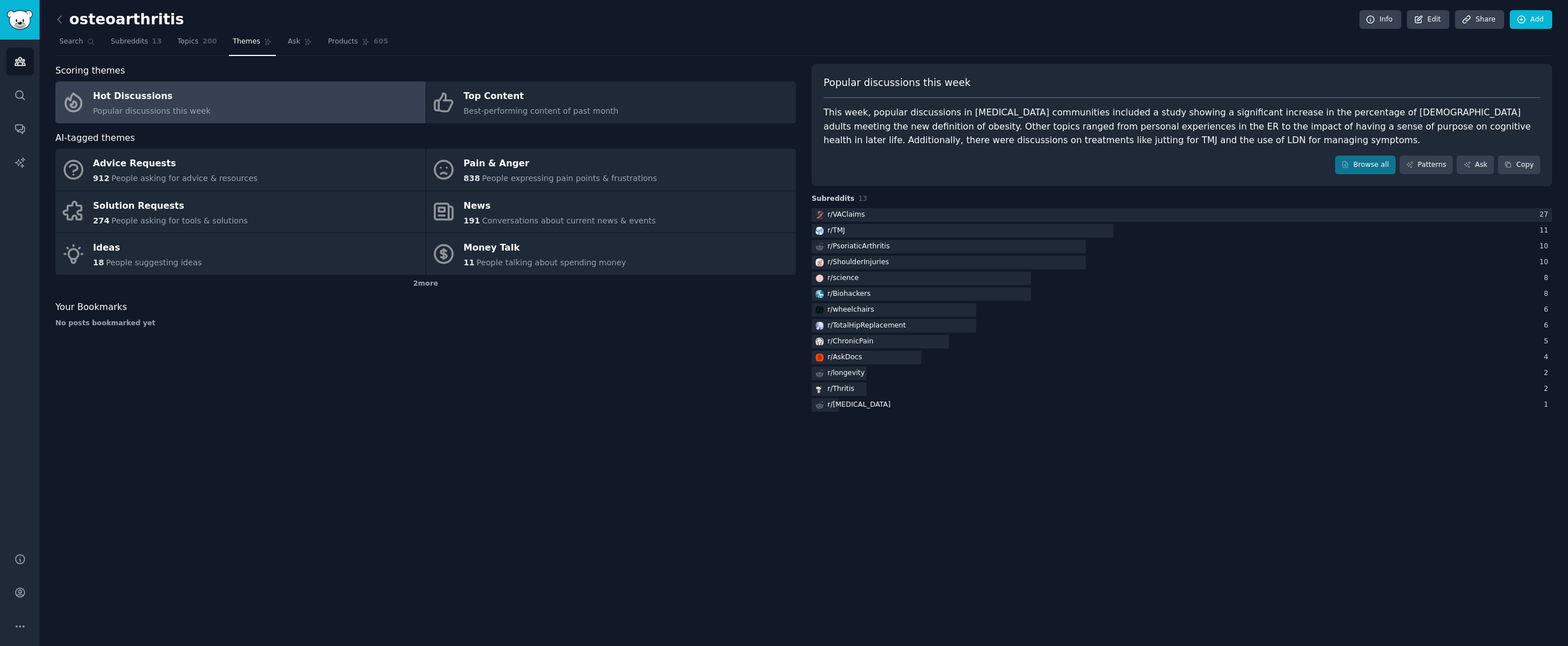
click at [1014, 126] on div "This week, popular discussions in osteoarthritis communities included a study s…" at bounding box center [1182, 126] width 717 height 42
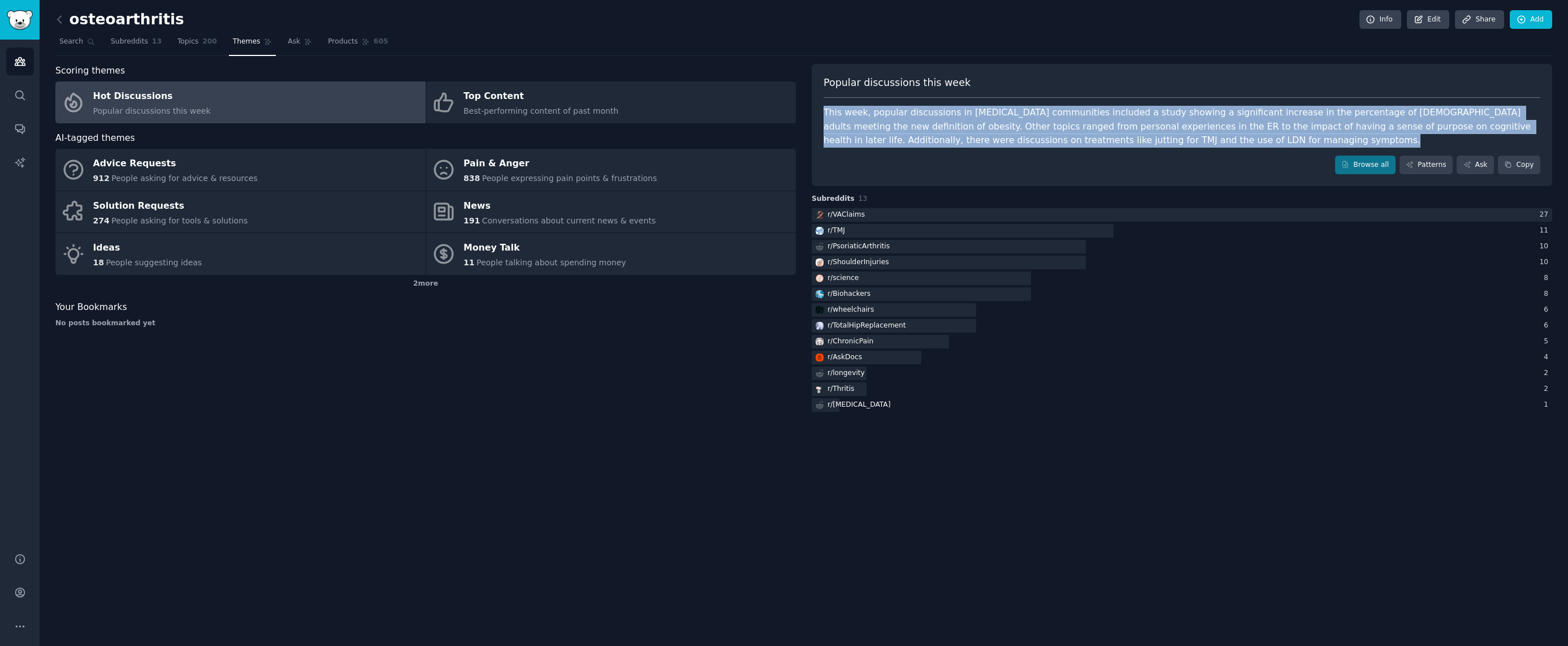
click at [1014, 126] on div "This week, popular discussions in osteoarthritis communities included a study s…" at bounding box center [1182, 126] width 717 height 42
copy div "This week, popular discussions in osteoarthritis communities included a study s…"
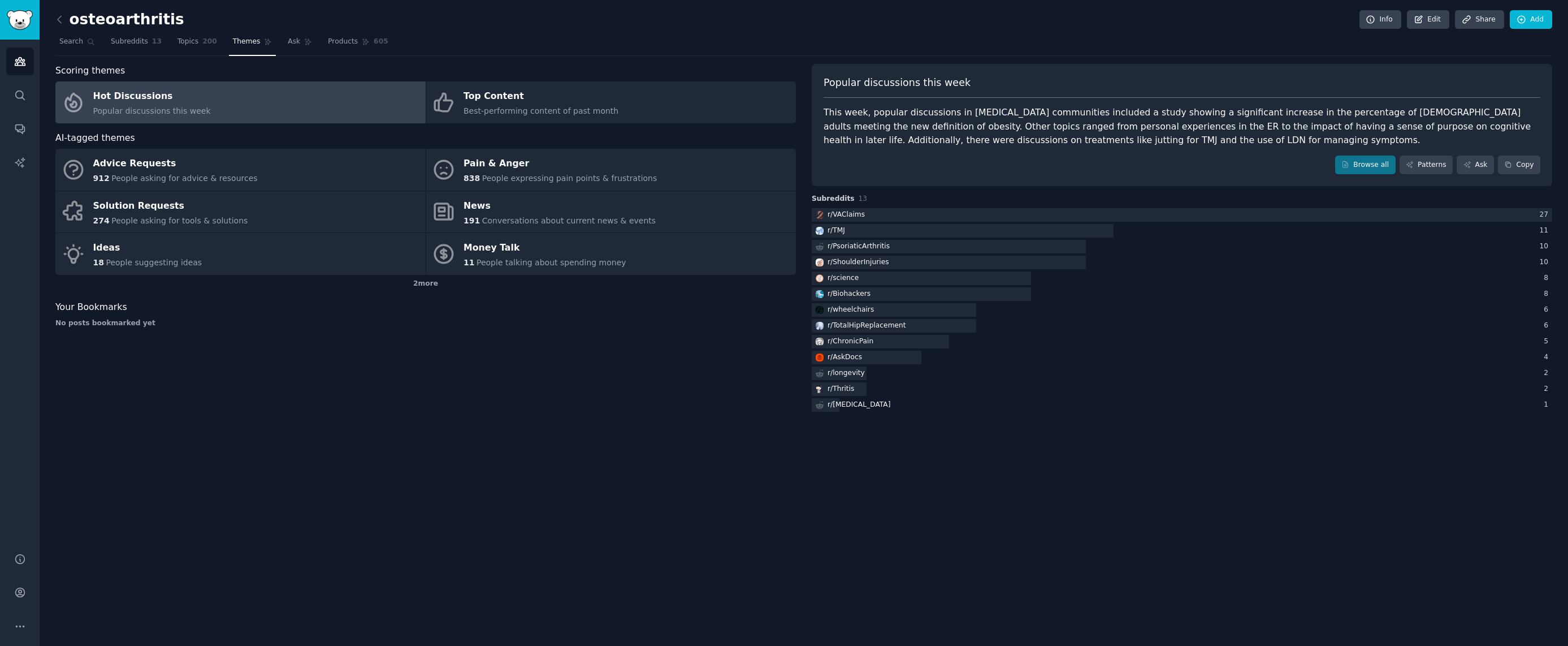
click at [316, 383] on div "Scoring themes Hot Discussions Popular discussions this week Top Content Best-p…" at bounding box center [426, 238] width 740 height 350
click at [191, 43] on link "Topics 200" at bounding box center [197, 44] width 47 height 23
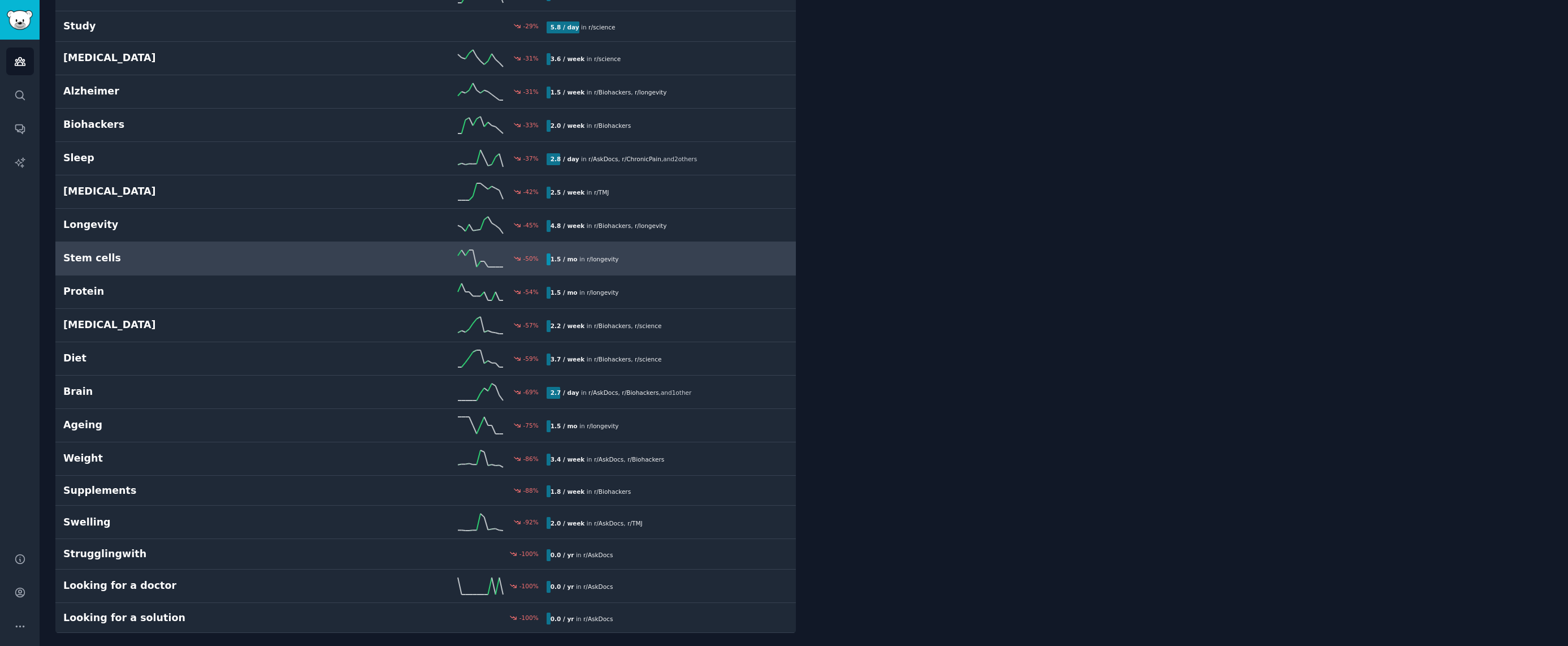
scroll to position [6129, 0]
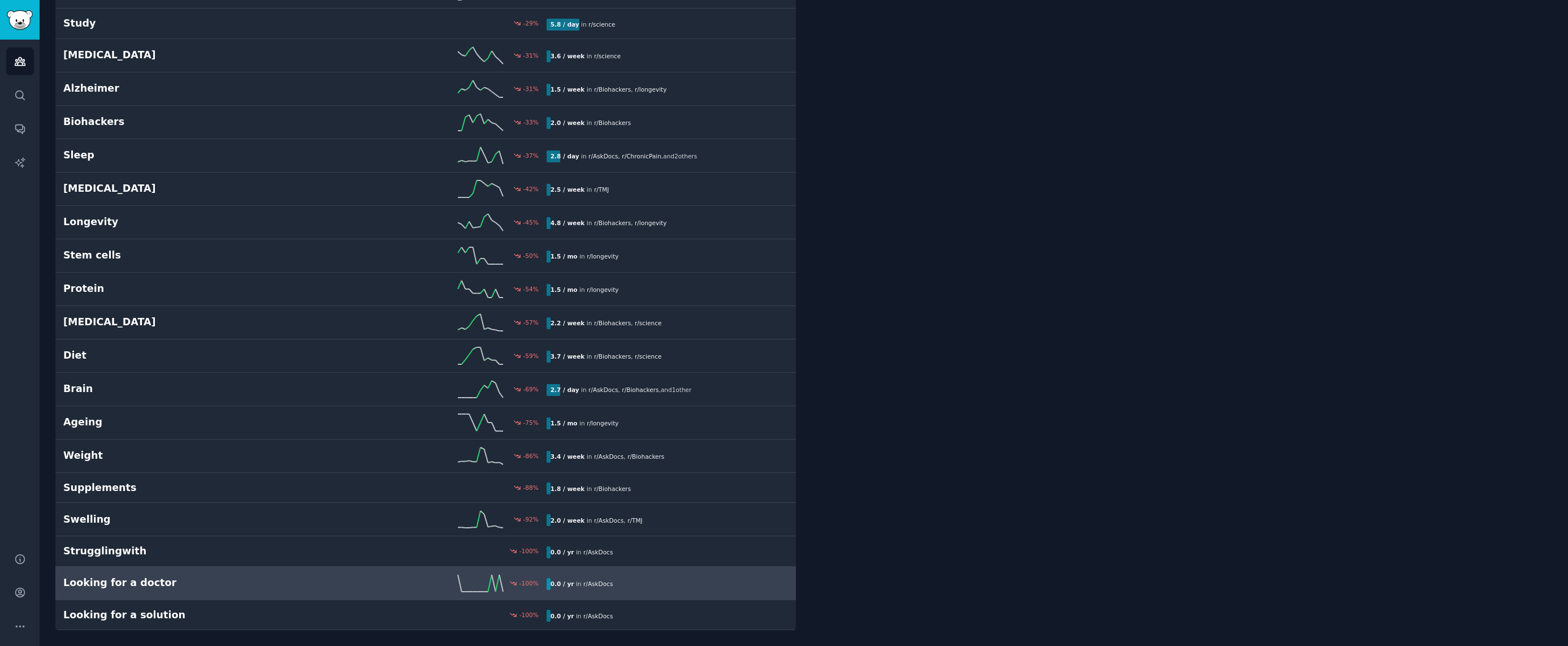
drag, startPoint x: 422, startPoint y: 552, endPoint x: 385, endPoint y: 589, distance: 52.3
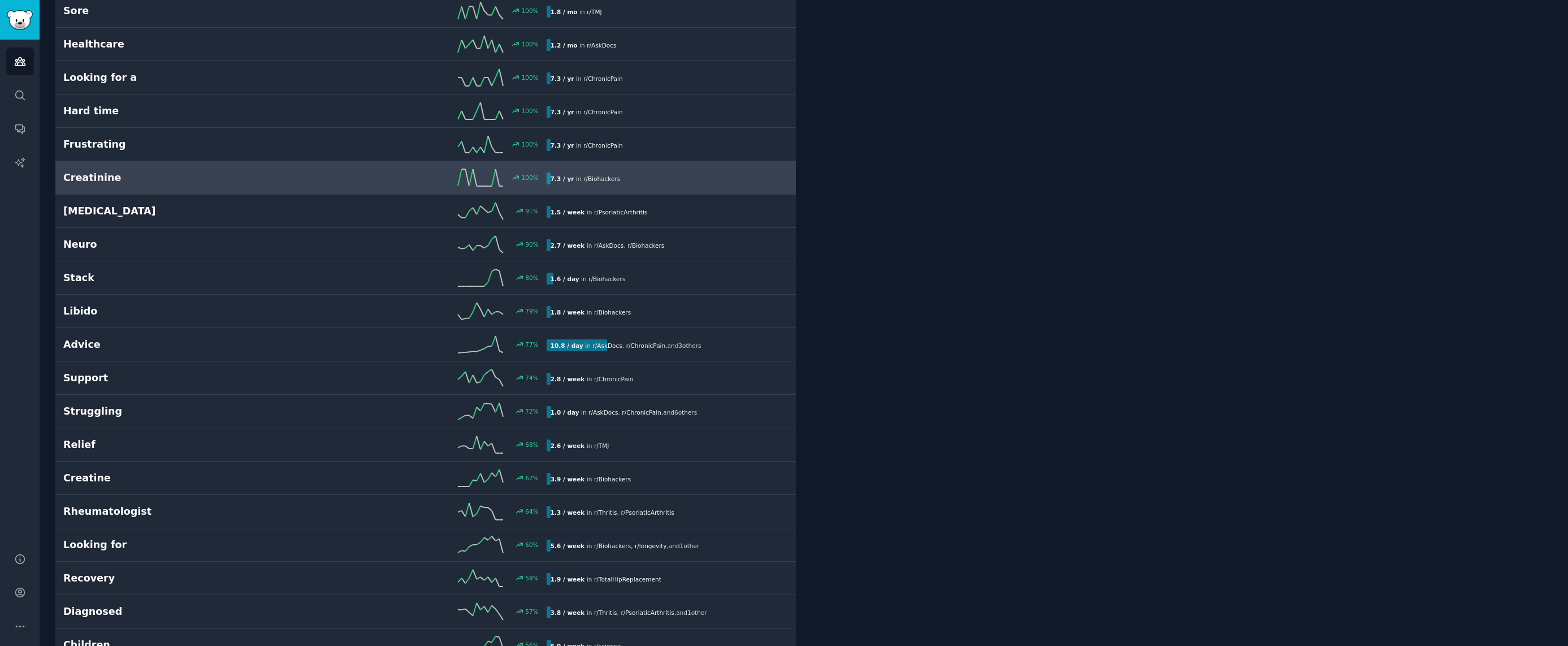
scroll to position [622, 0]
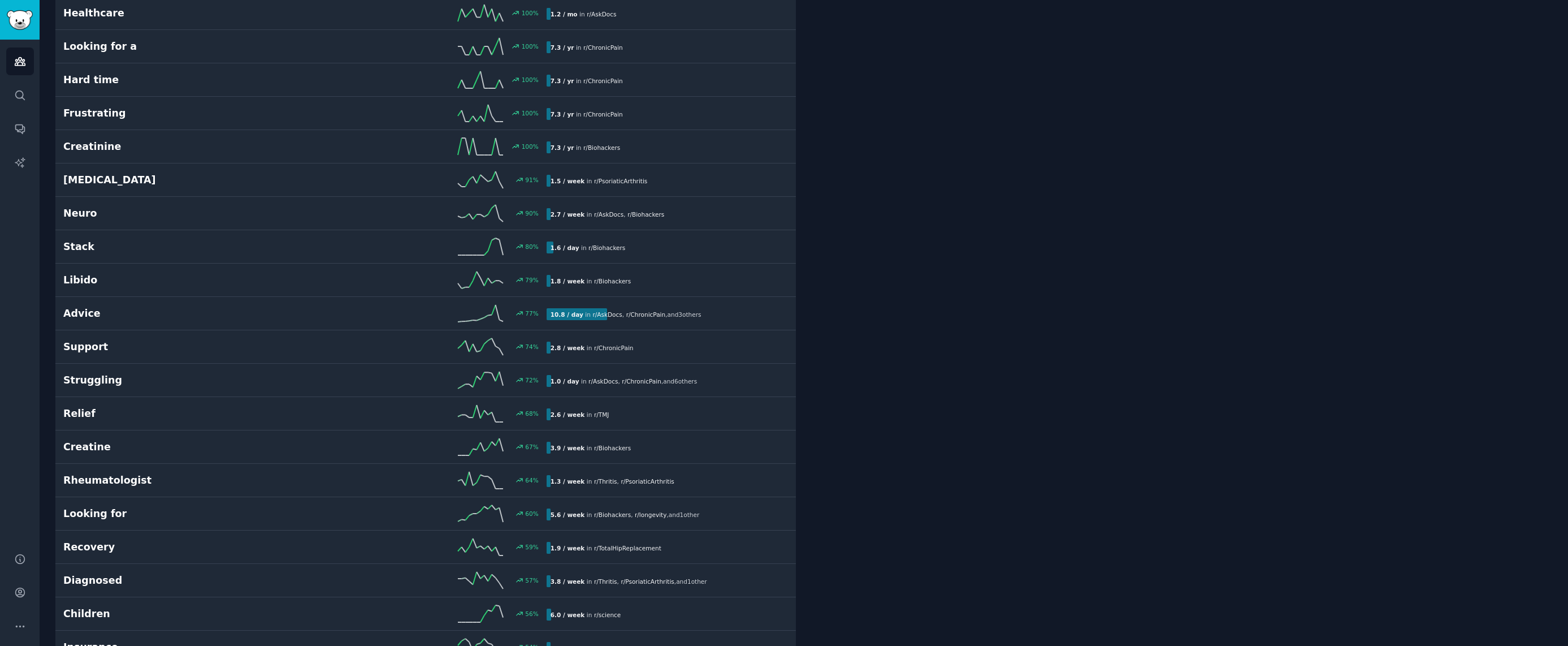
drag, startPoint x: 1535, startPoint y: 272, endPoint x: 1487, endPoint y: 282, distance: 49.0
